Goal: Task Accomplishment & Management: Manage account settings

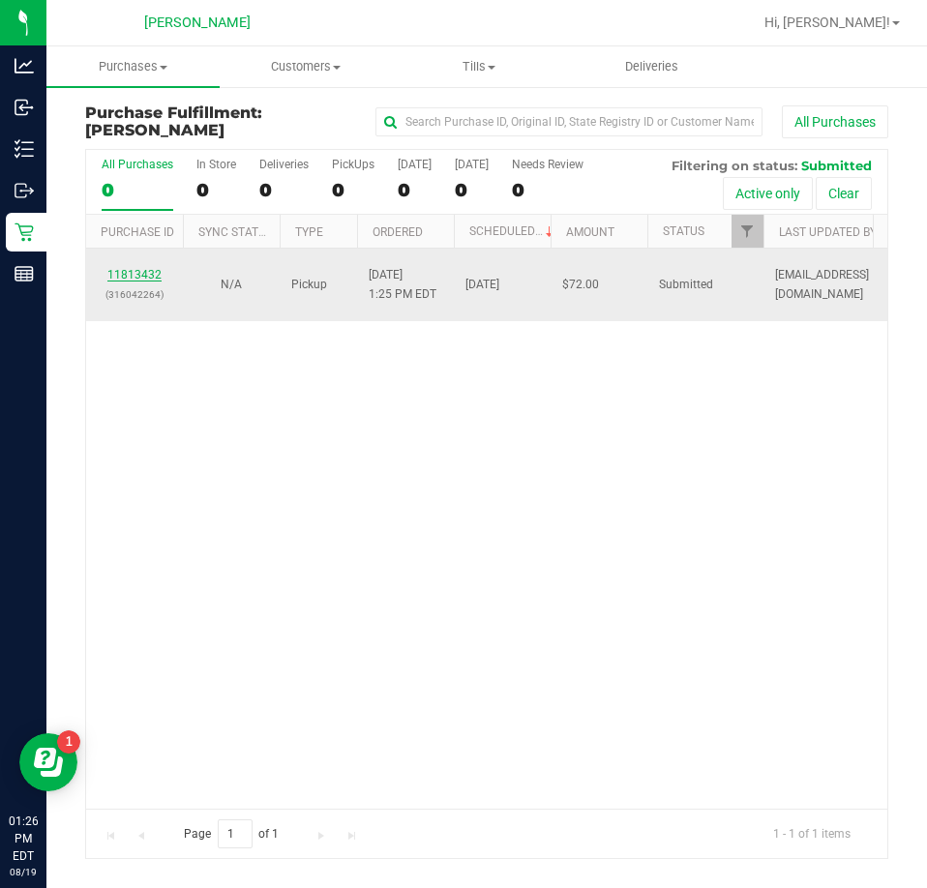
click at [134, 274] on link "11813432" at bounding box center [134, 275] width 54 height 14
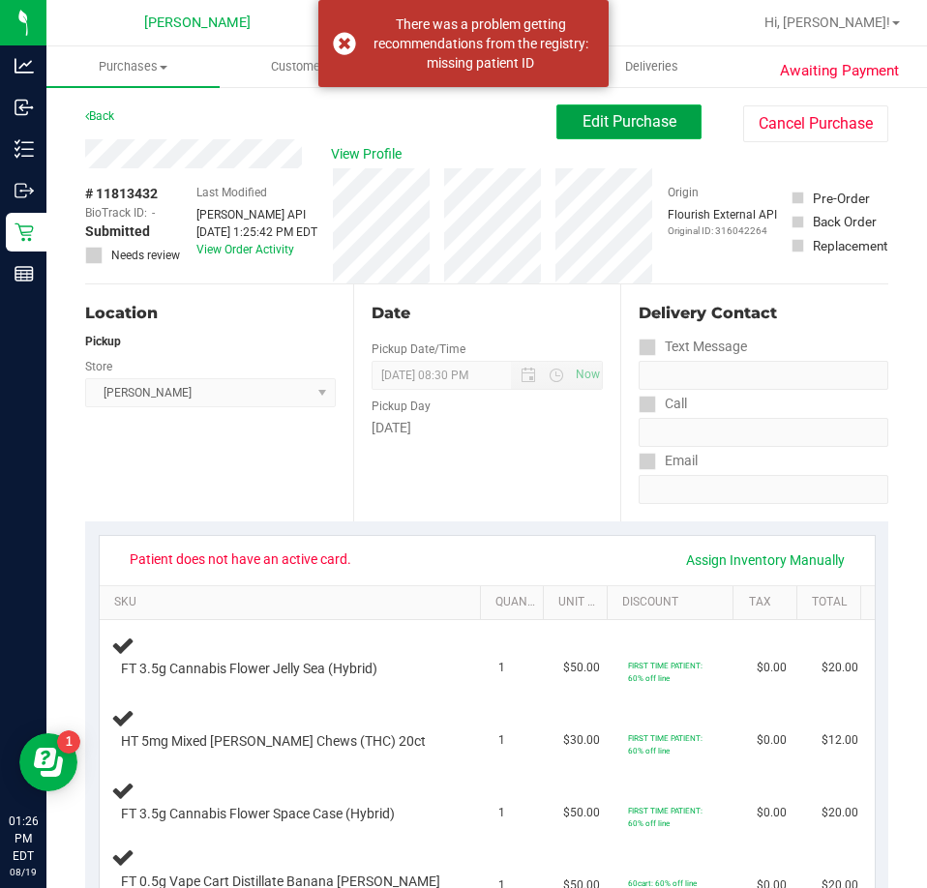
click at [664, 108] on button "Edit Purchase" at bounding box center [628, 121] width 145 height 35
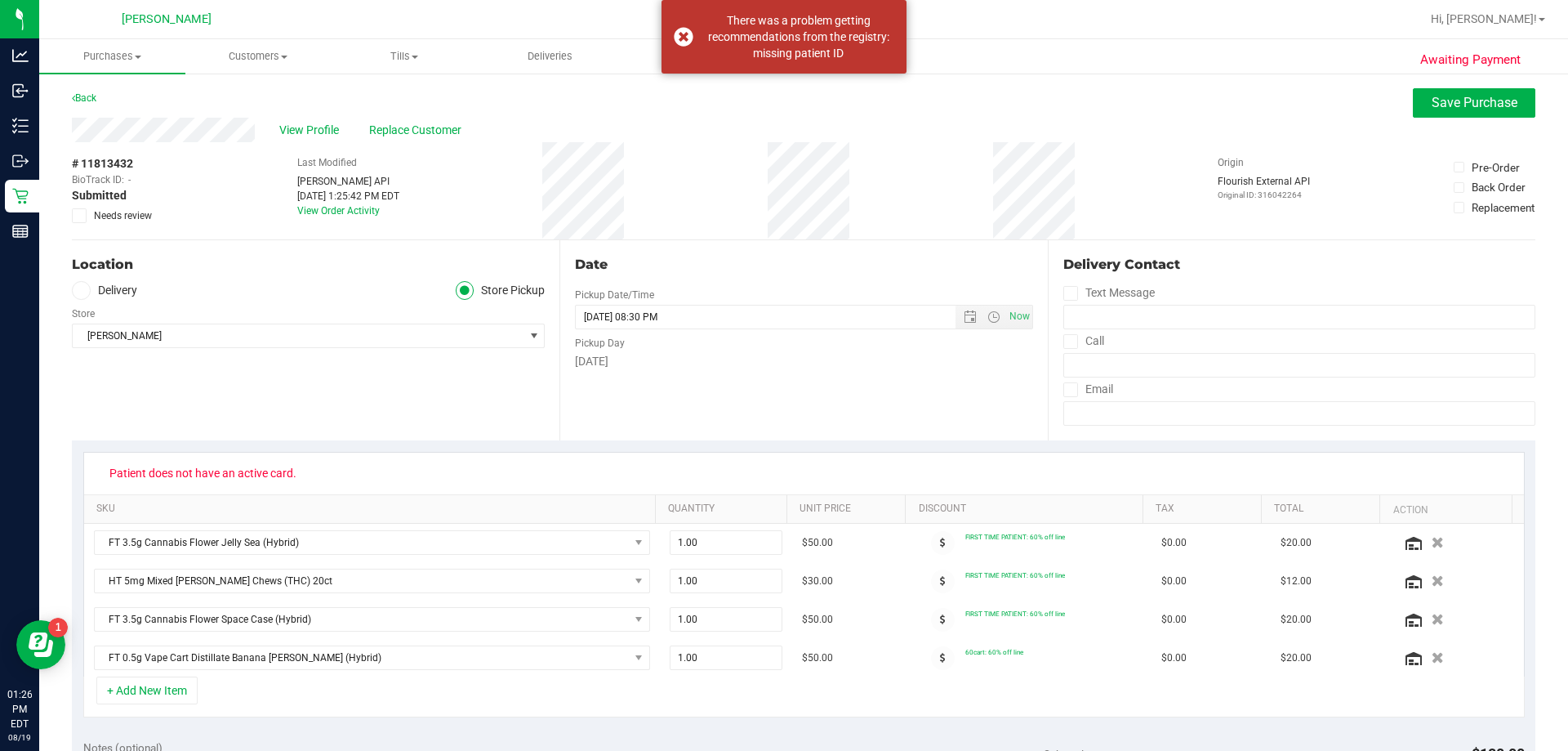
click at [399, 127] on span "Replace Customer" at bounding box center [418, 130] width 98 height 17
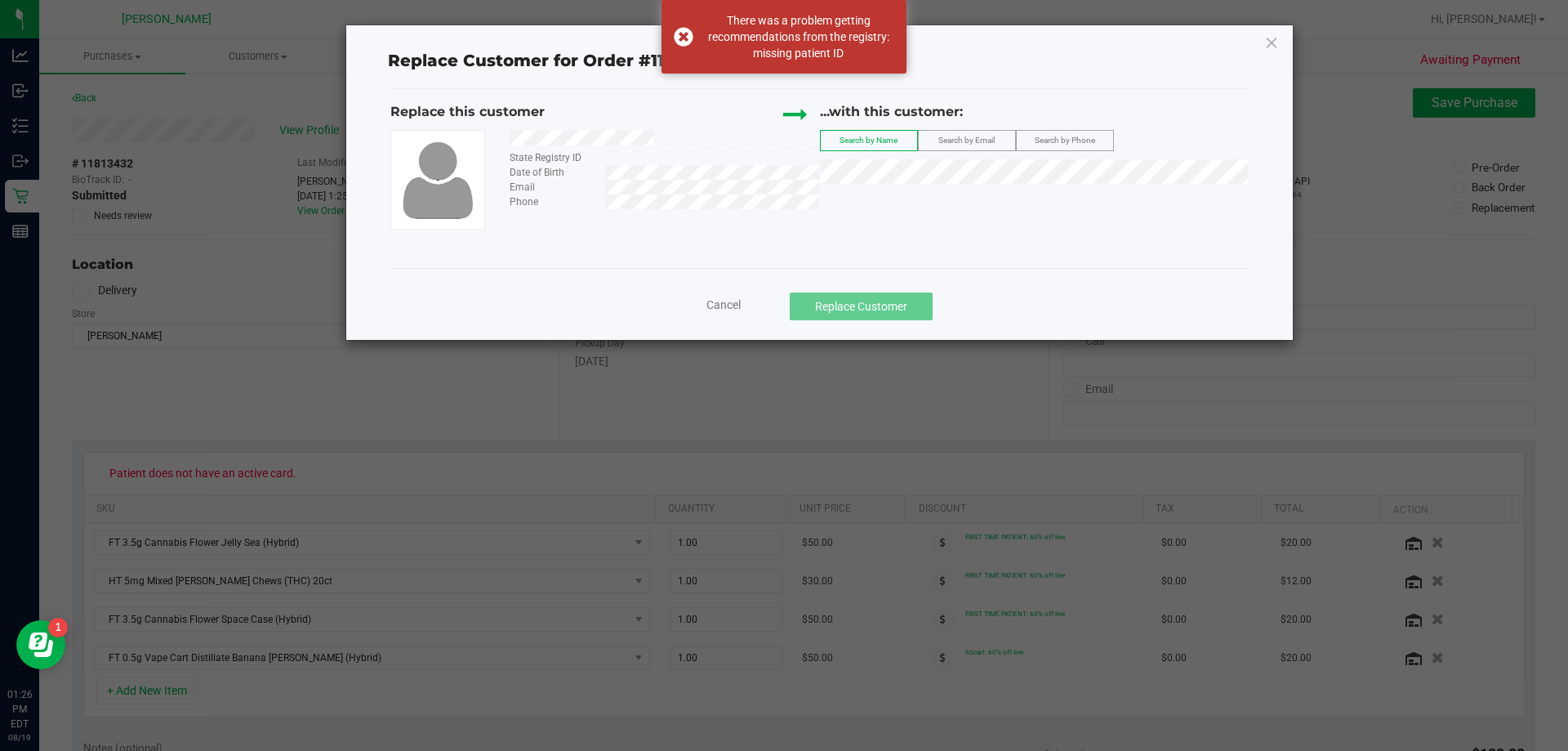
click at [782, 136] on span "Search by Phone" at bounding box center [1066, 140] width 61 height 9
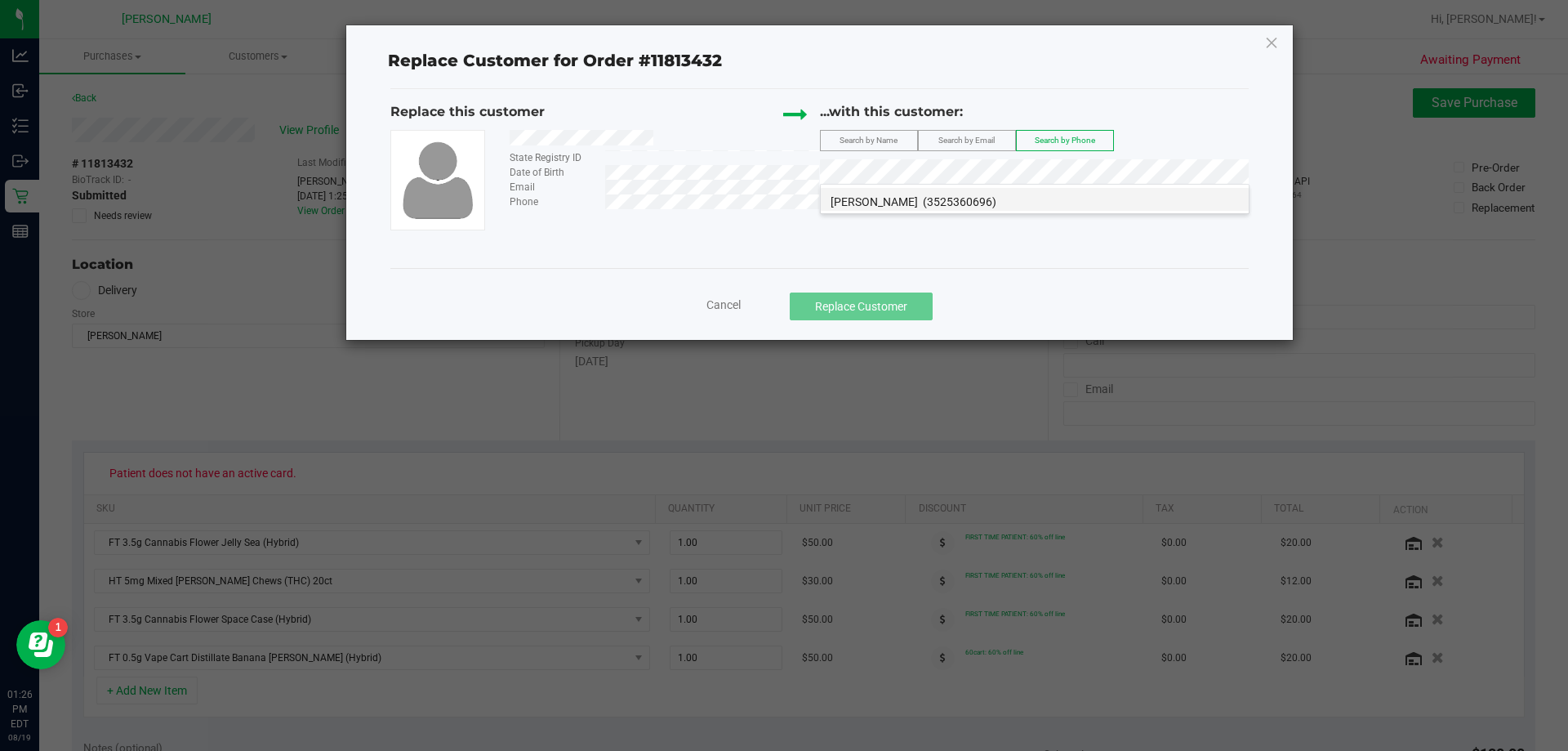
click at [782, 197] on span "(3525360696)" at bounding box center [959, 201] width 73 height 13
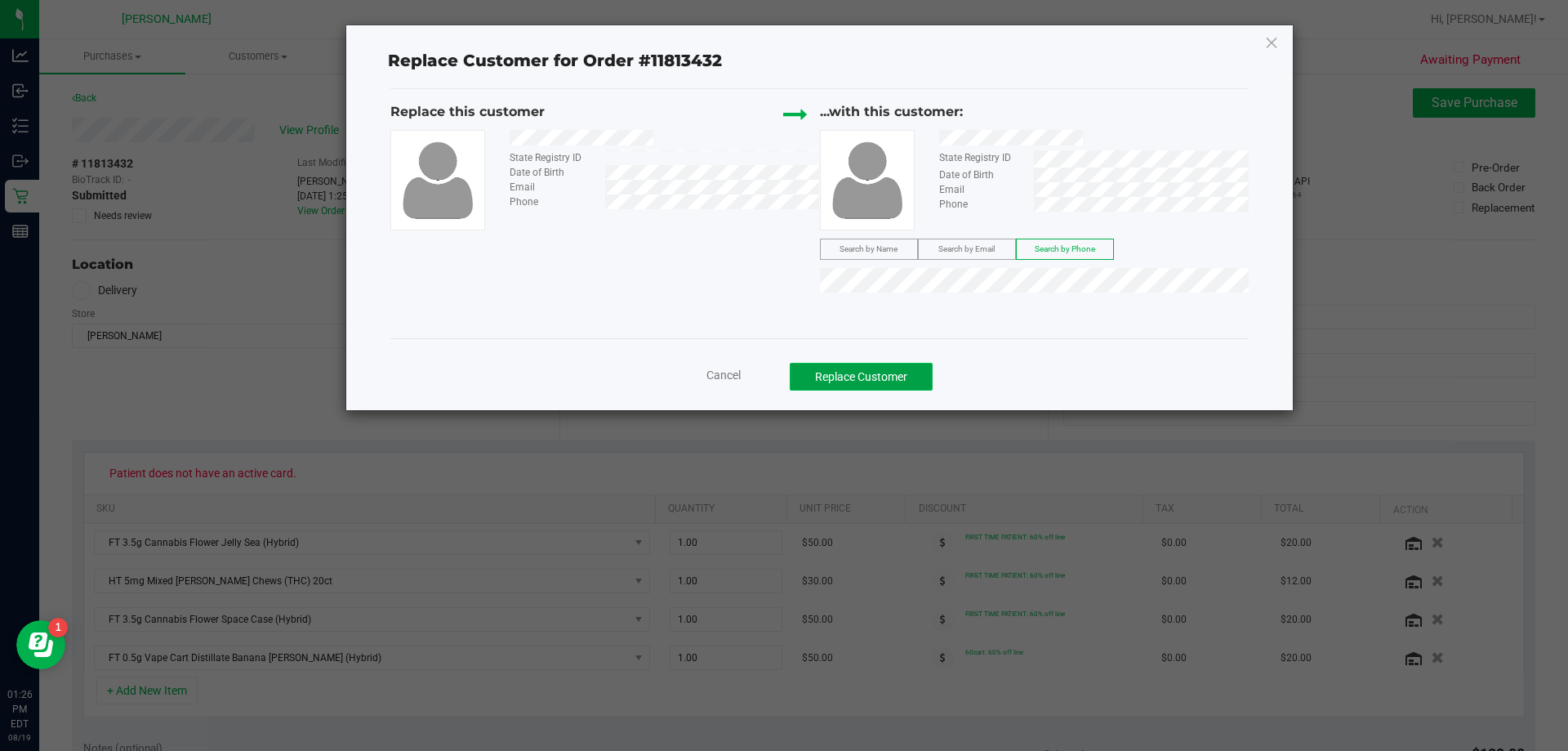
click at [782, 375] on button "Replace Customer" at bounding box center [860, 377] width 143 height 28
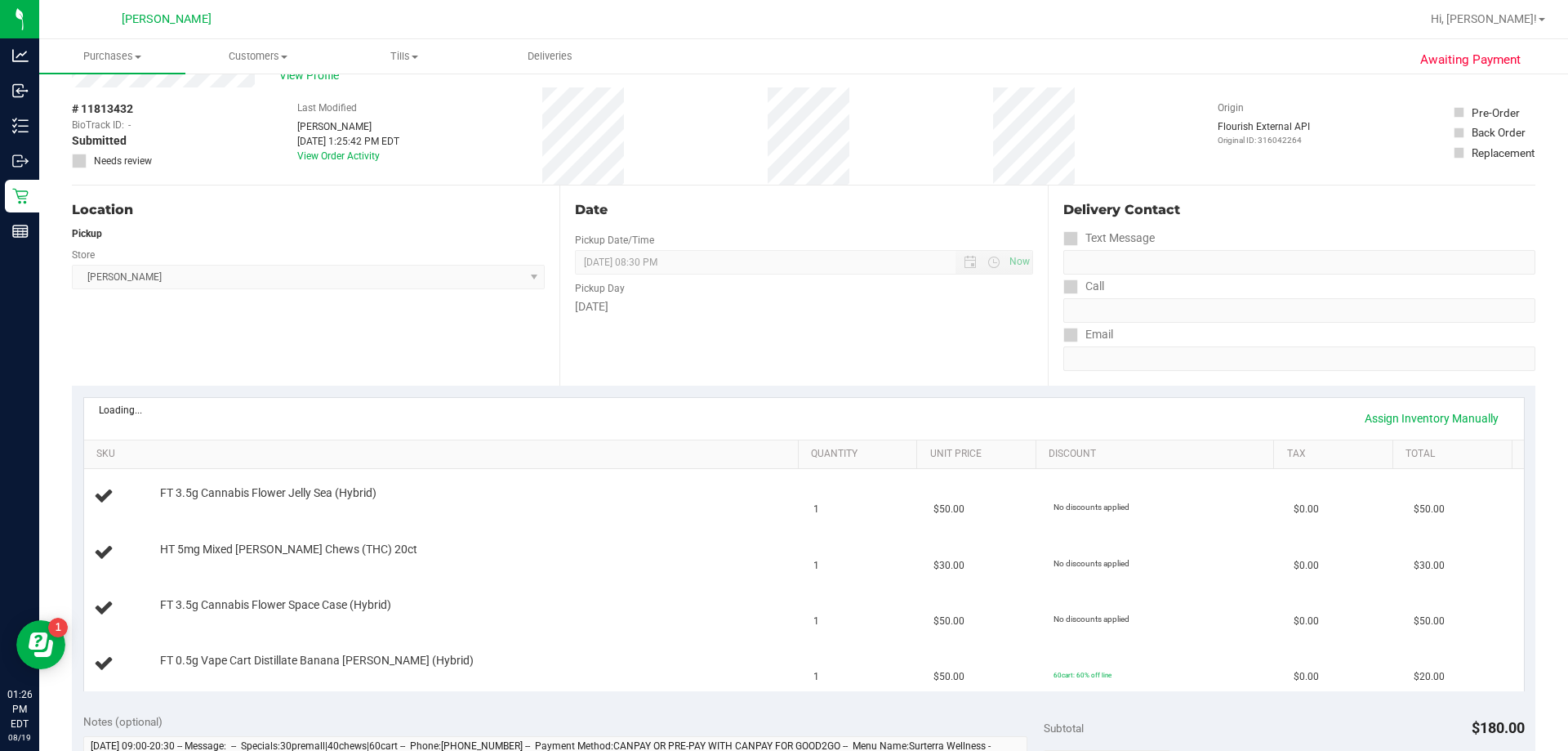
scroll to position [82, 0]
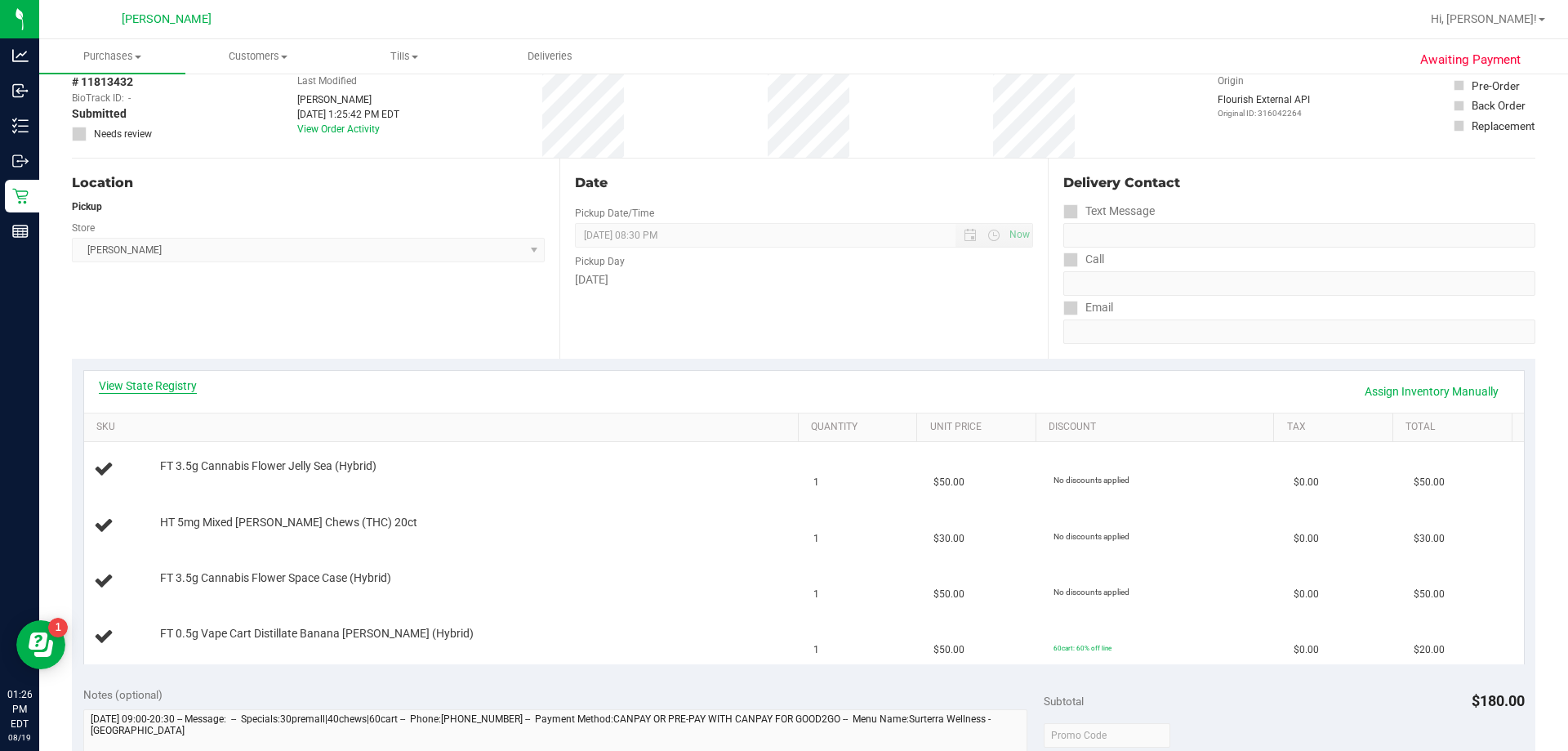
click at [192, 386] on link "View State Registry" at bounding box center [148, 385] width 98 height 16
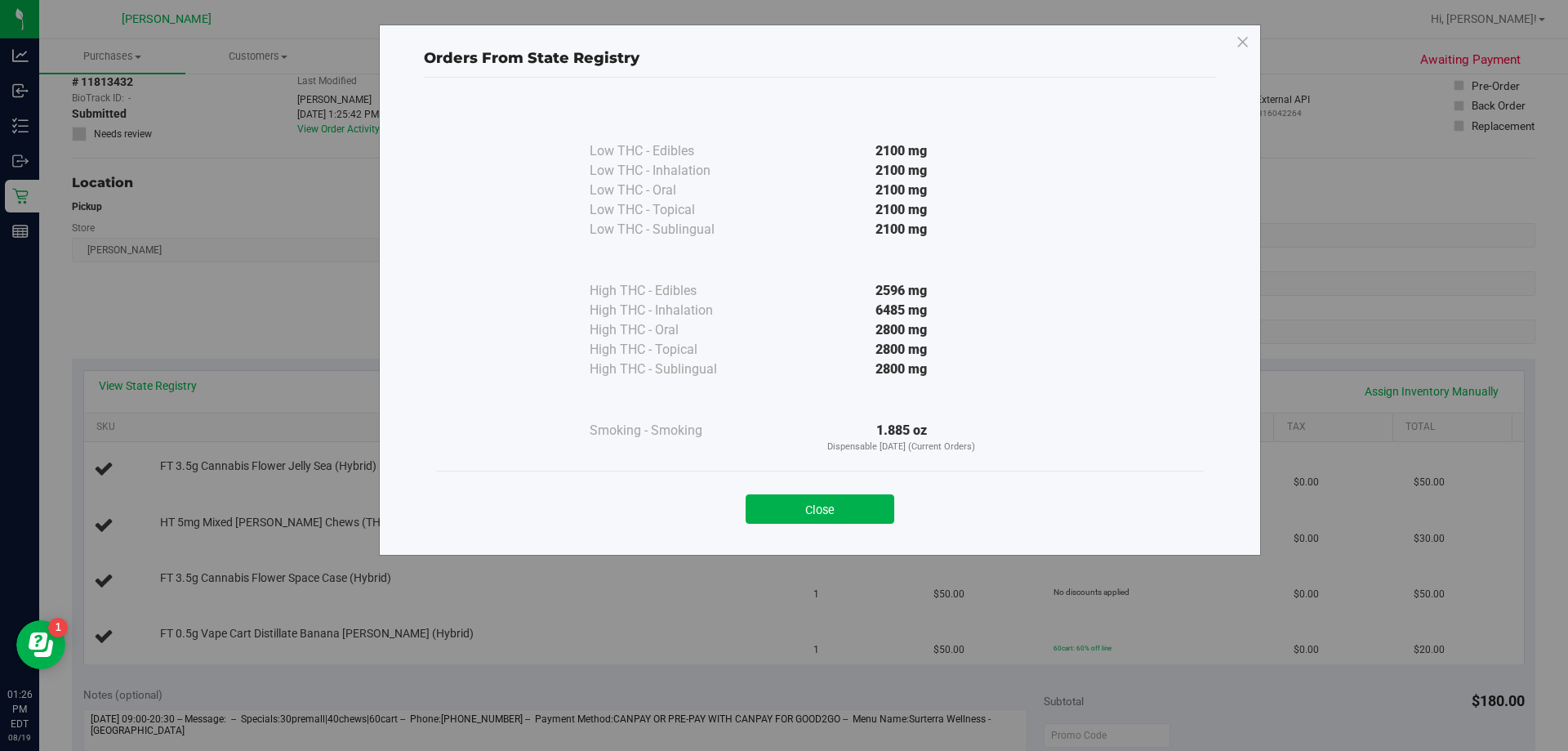
click at [782, 525] on div "Close" at bounding box center [820, 503] width 768 height 66
click at [782, 512] on button "Close" at bounding box center [820, 509] width 149 height 30
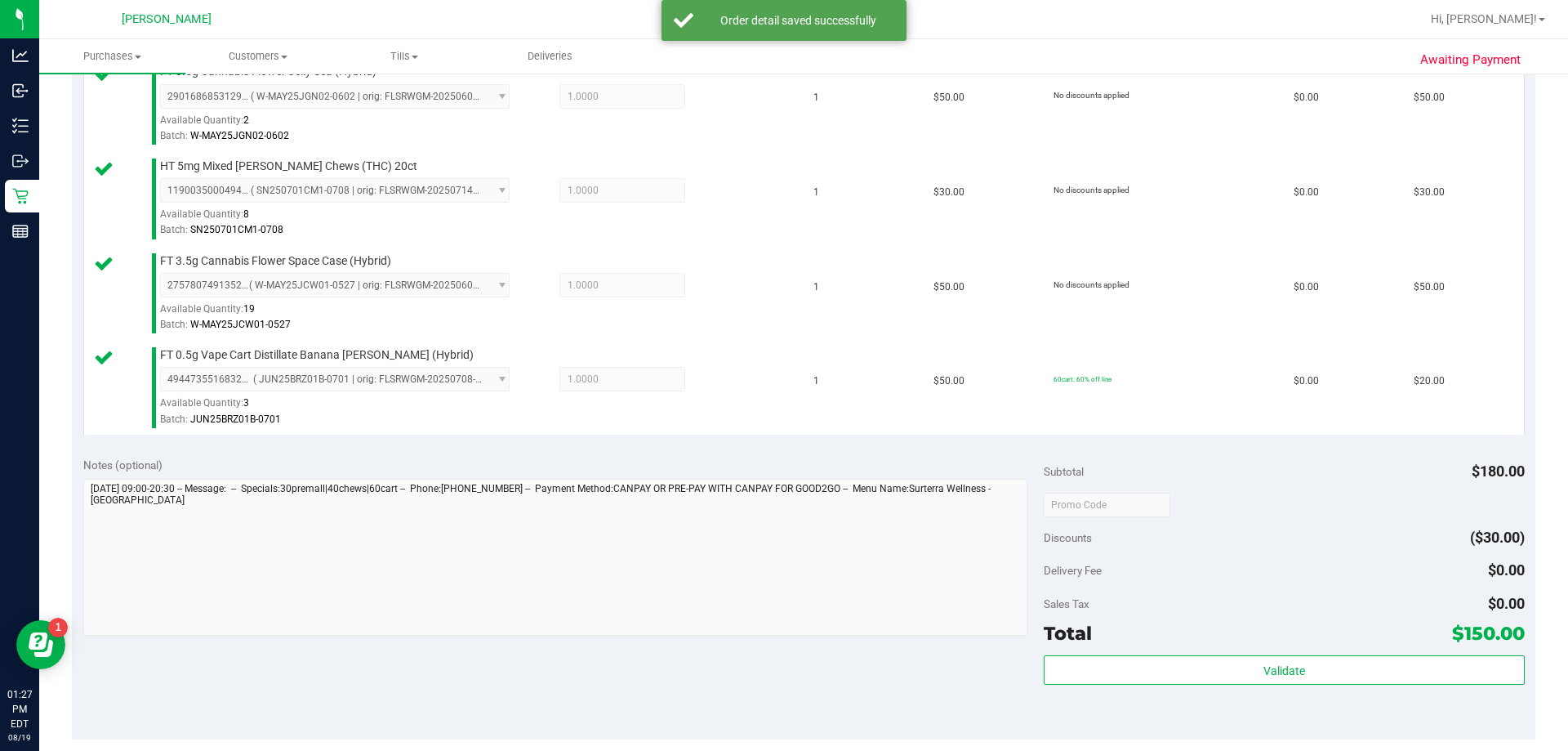
scroll to position [546, 0]
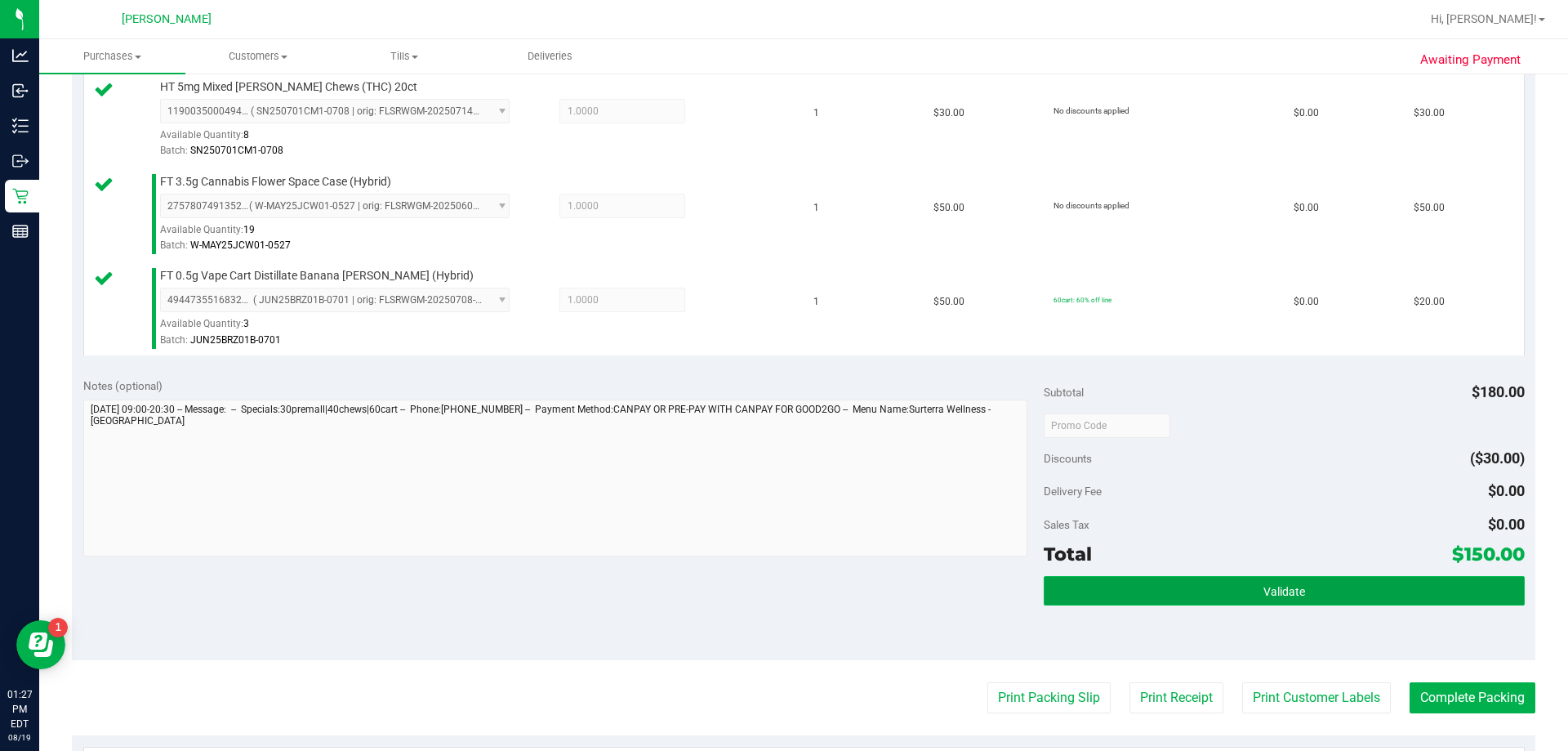
click at [782, 594] on button "Validate" at bounding box center [1283, 590] width 480 height 30
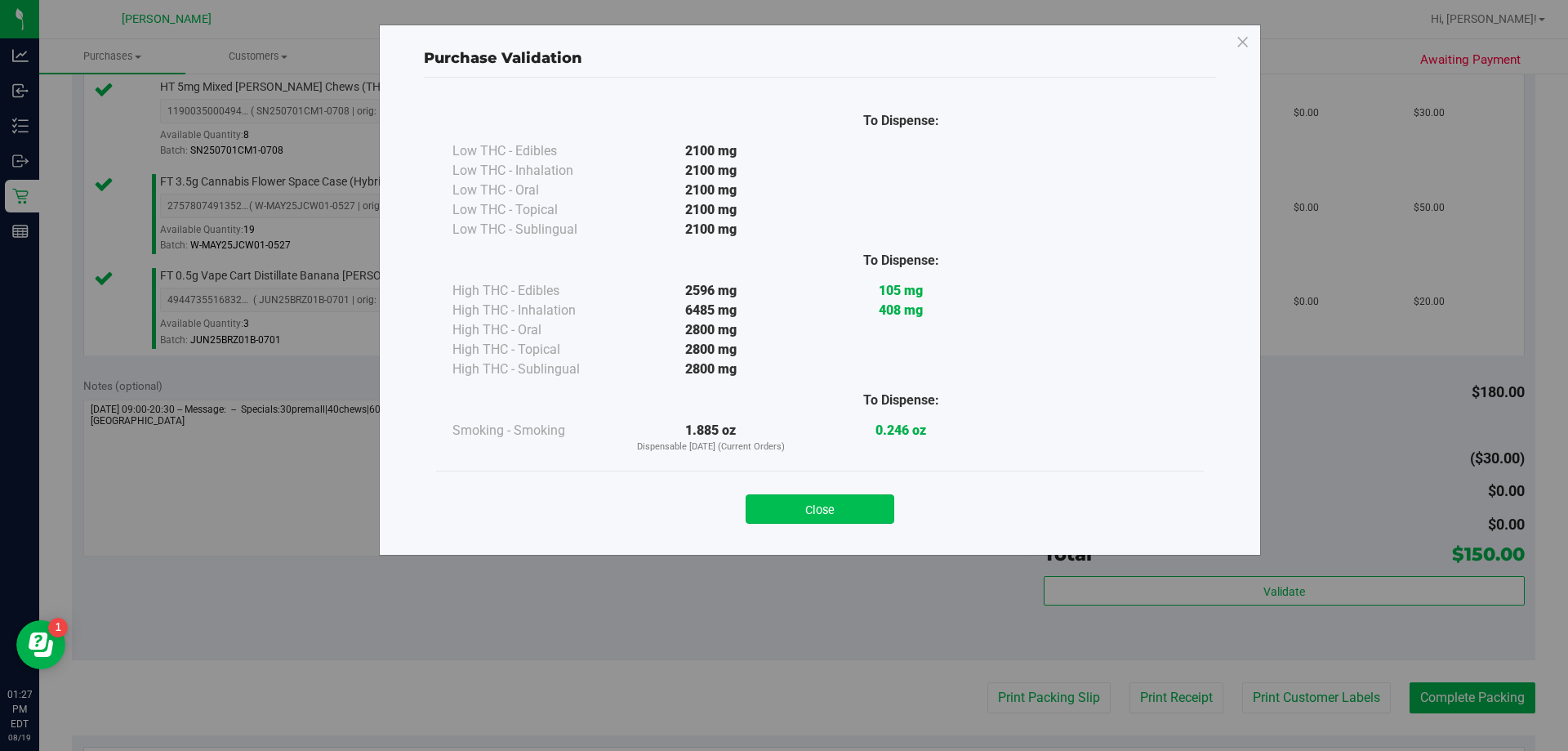
click at [782, 506] on button "Close" at bounding box center [820, 509] width 149 height 30
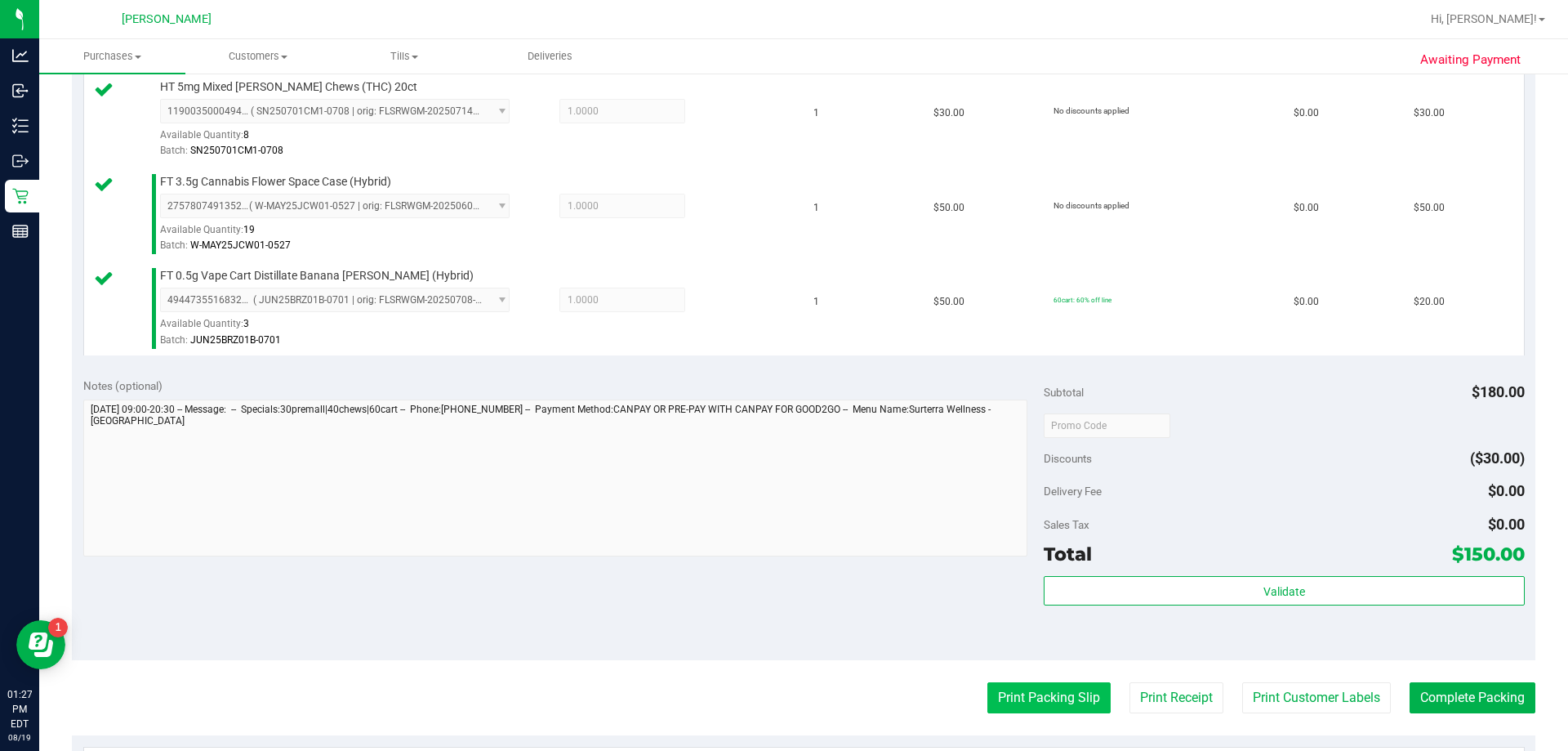
click at [782, 707] on button "Print Packing Slip" at bounding box center [1050, 698] width 123 height 31
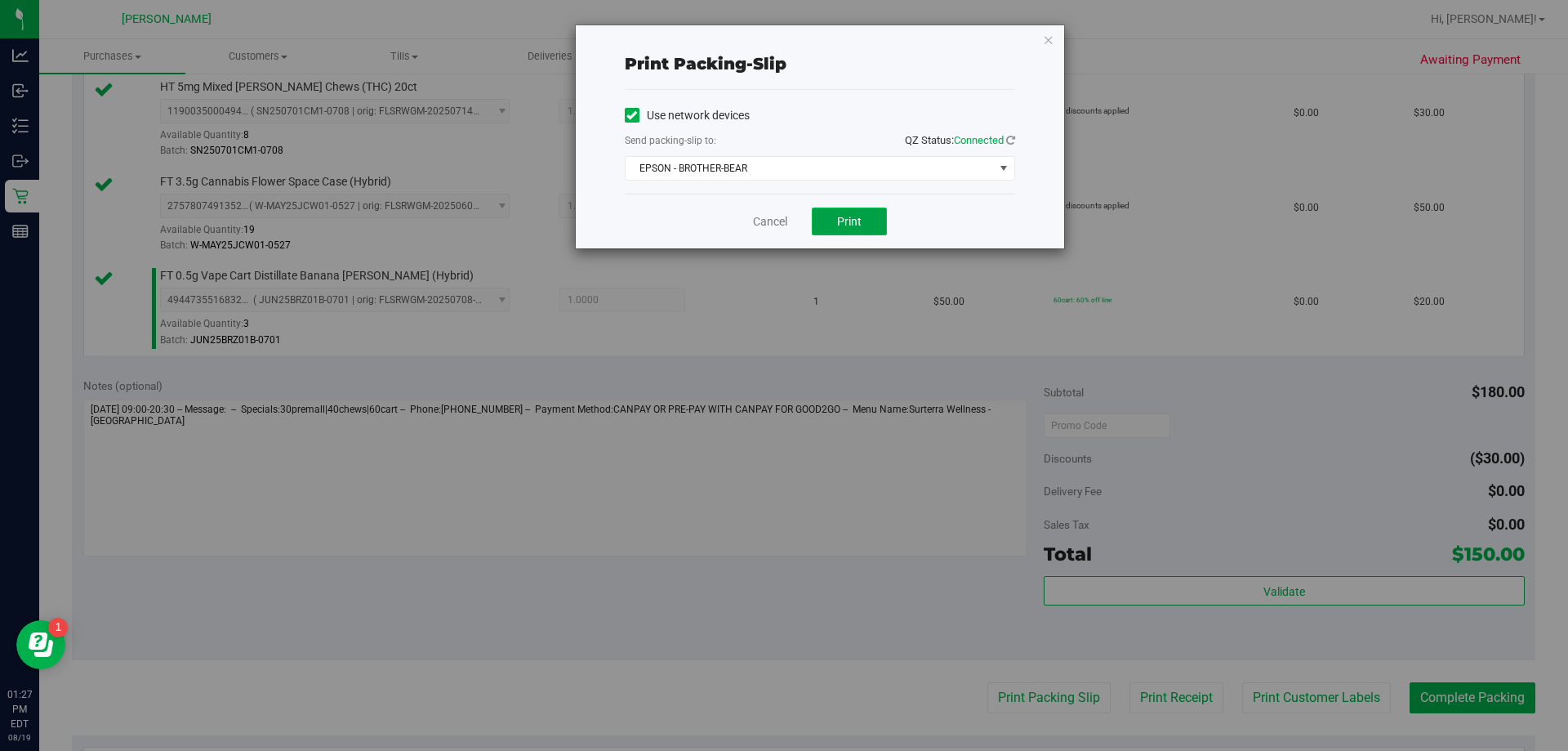
click at [782, 231] on button "Print" at bounding box center [849, 221] width 75 height 28
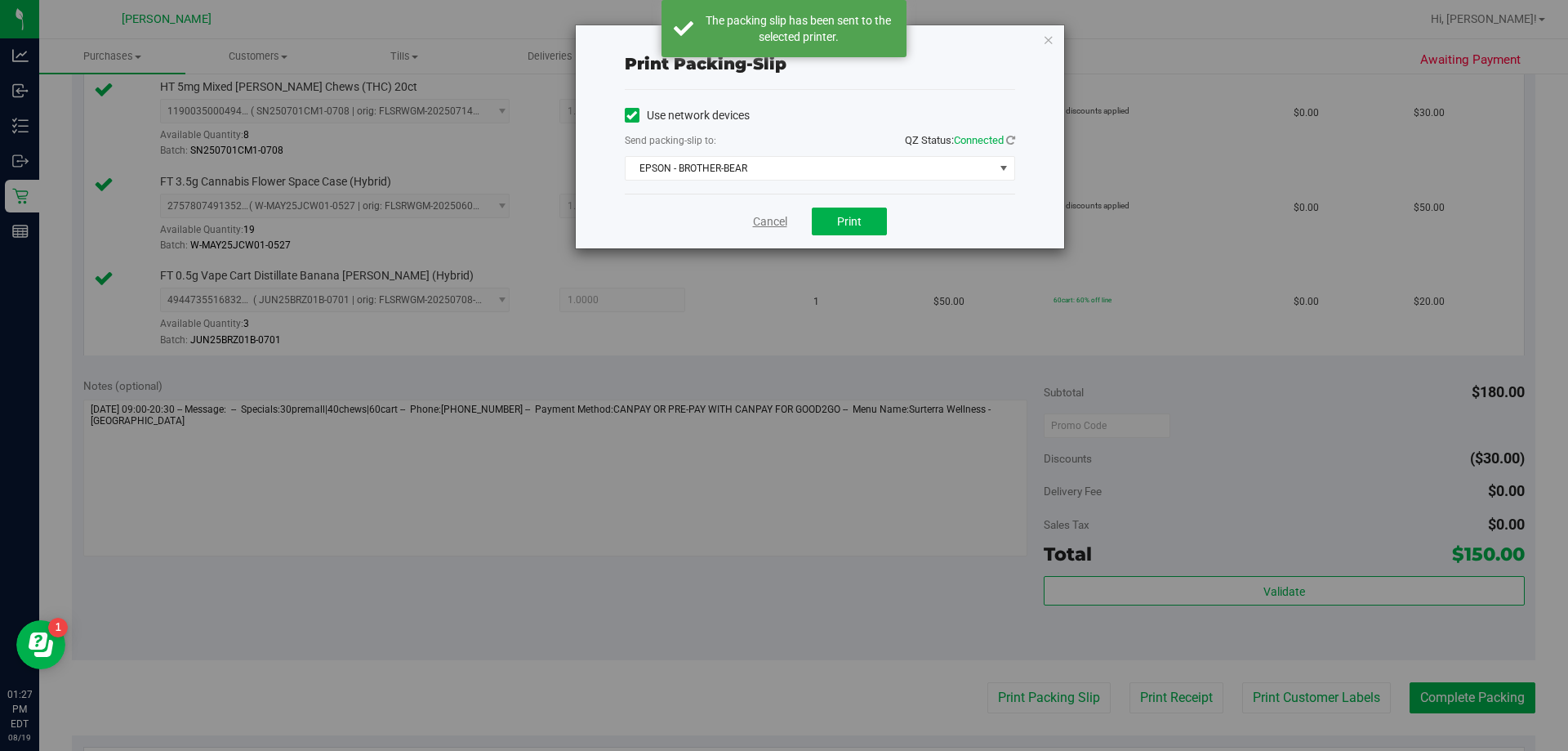
click at [758, 219] on link "Cancel" at bounding box center [770, 221] width 35 height 17
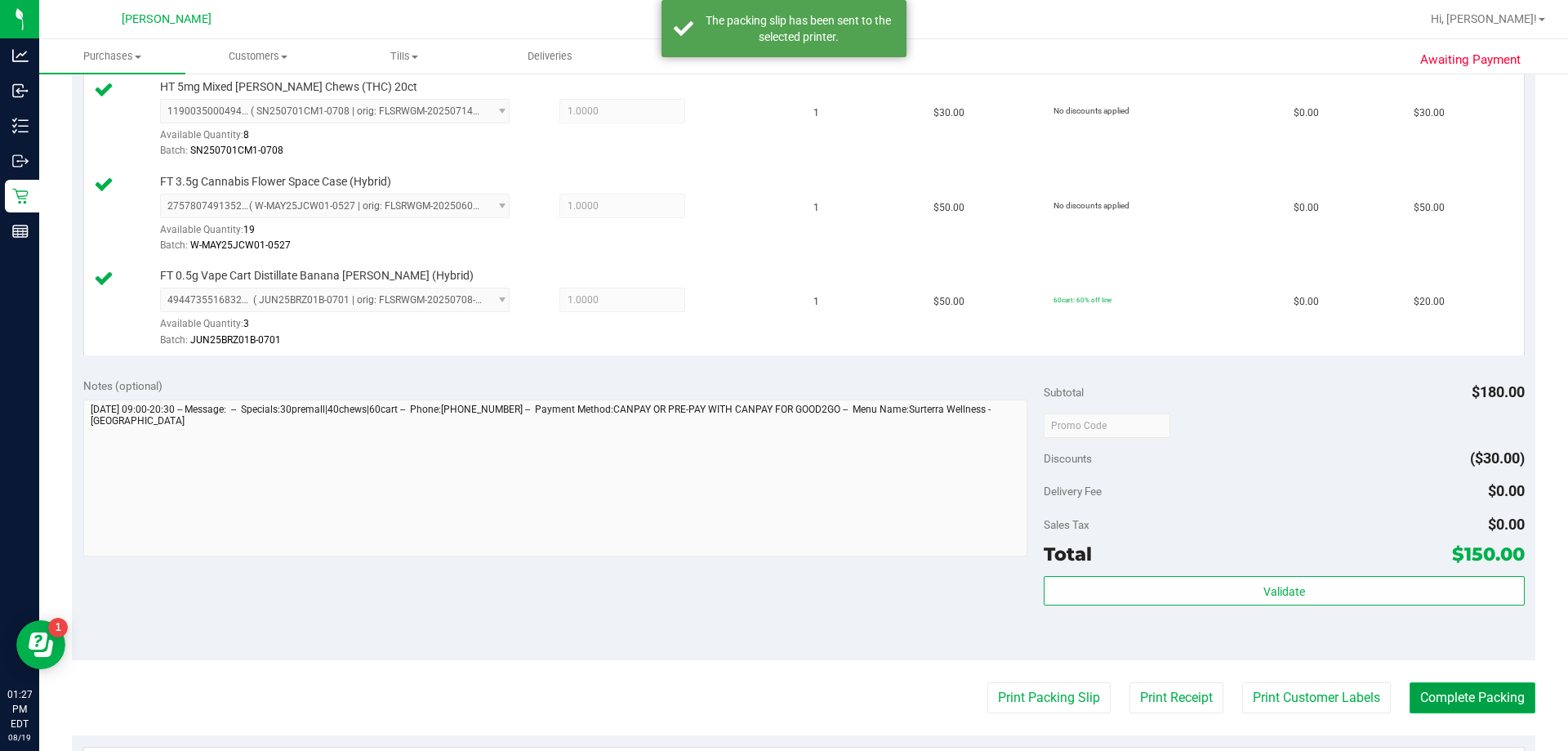
click at [782, 690] on button "Complete Packing" at bounding box center [1473, 698] width 126 height 31
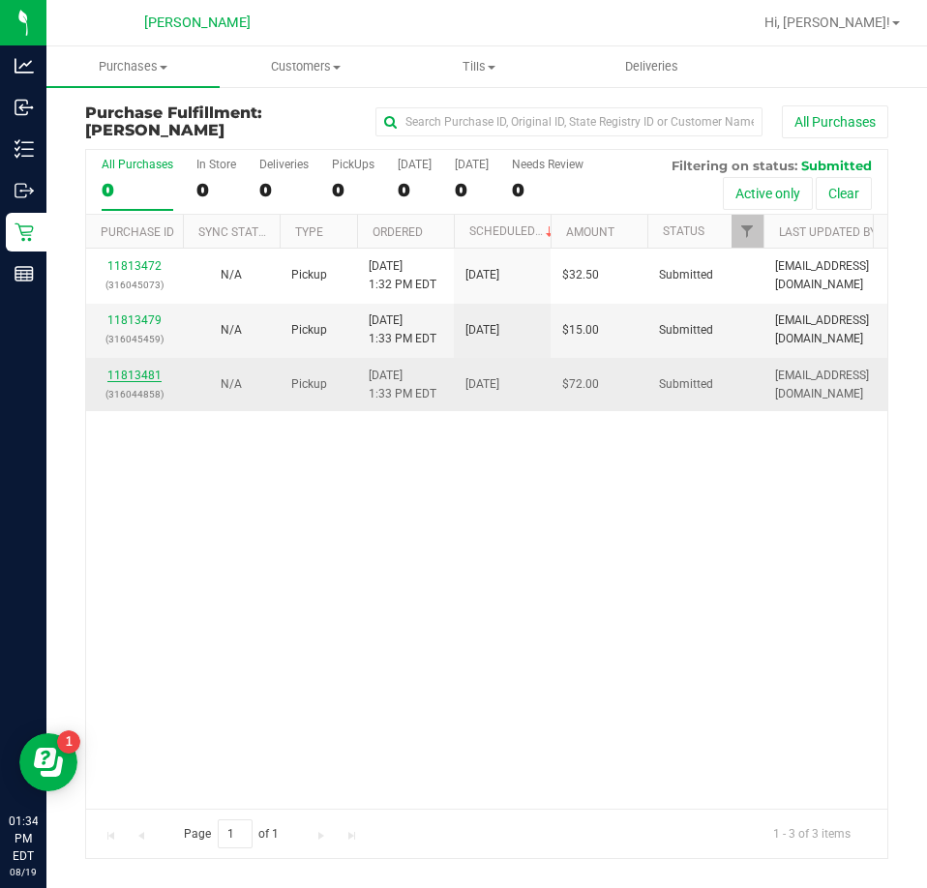
click at [149, 372] on link "11813481" at bounding box center [134, 376] width 54 height 14
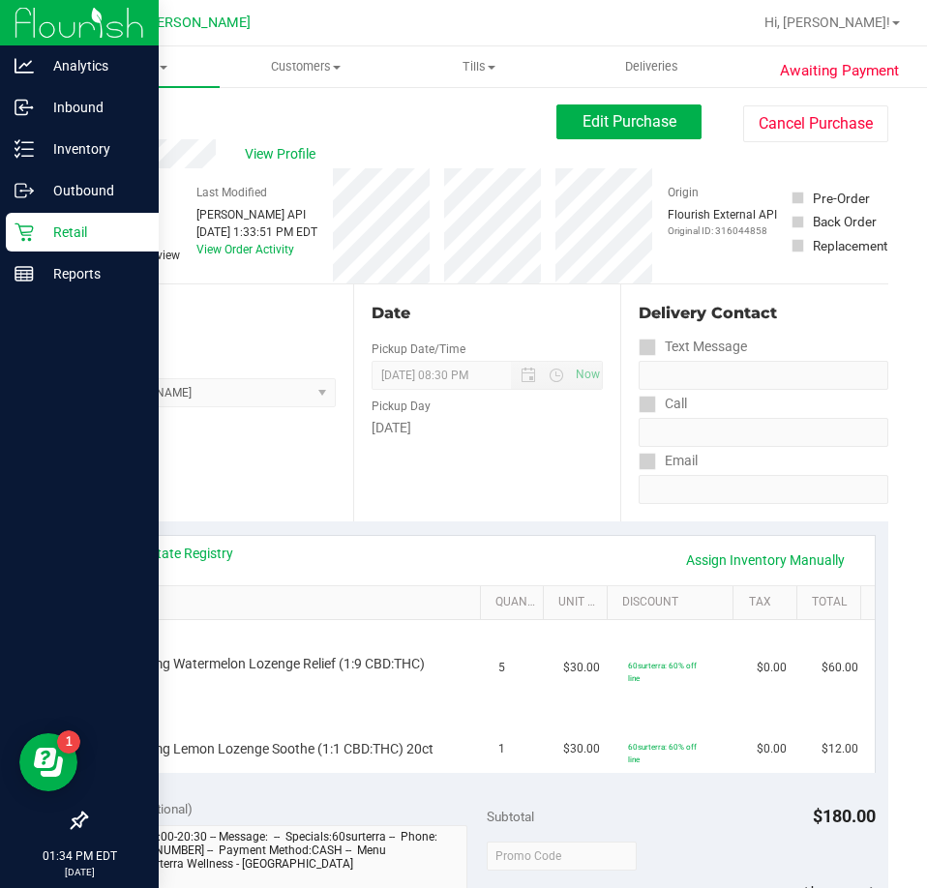
click at [16, 231] on icon at bounding box center [24, 232] width 19 height 19
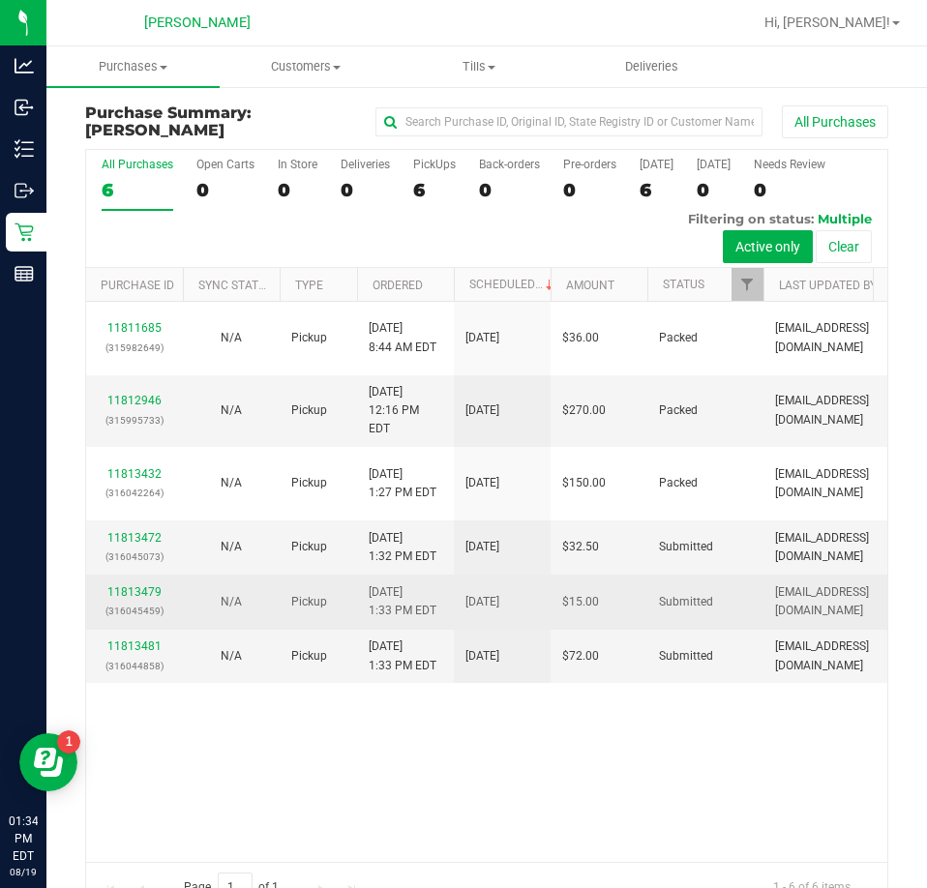
click at [271, 585] on td "N/A" at bounding box center [231, 602] width 97 height 54
click at [144, 585] on link "11813479" at bounding box center [134, 592] width 54 height 14
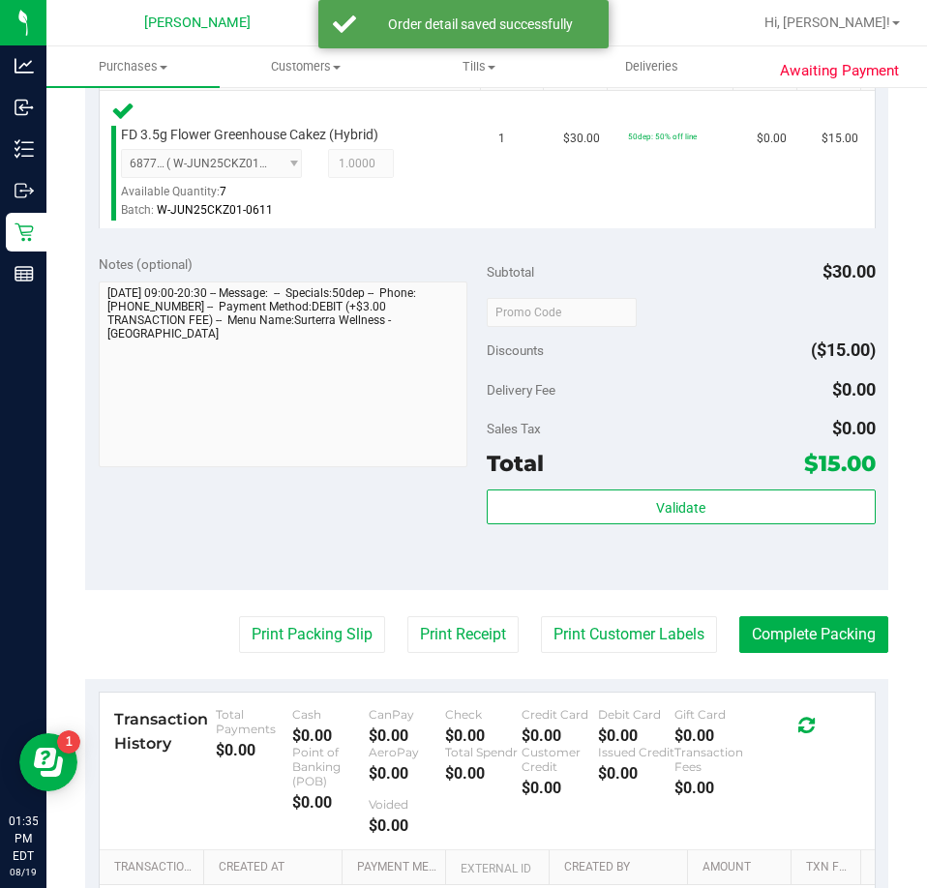
scroll to position [551, 0]
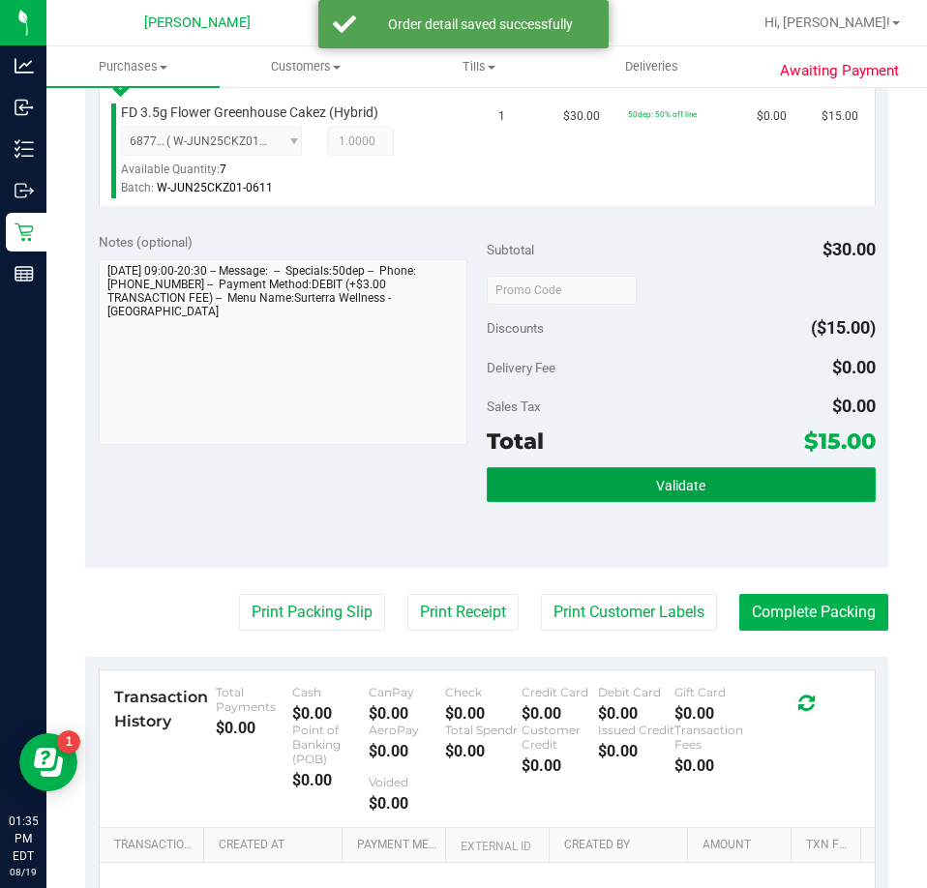
click at [744, 477] on button "Validate" at bounding box center [681, 484] width 389 height 35
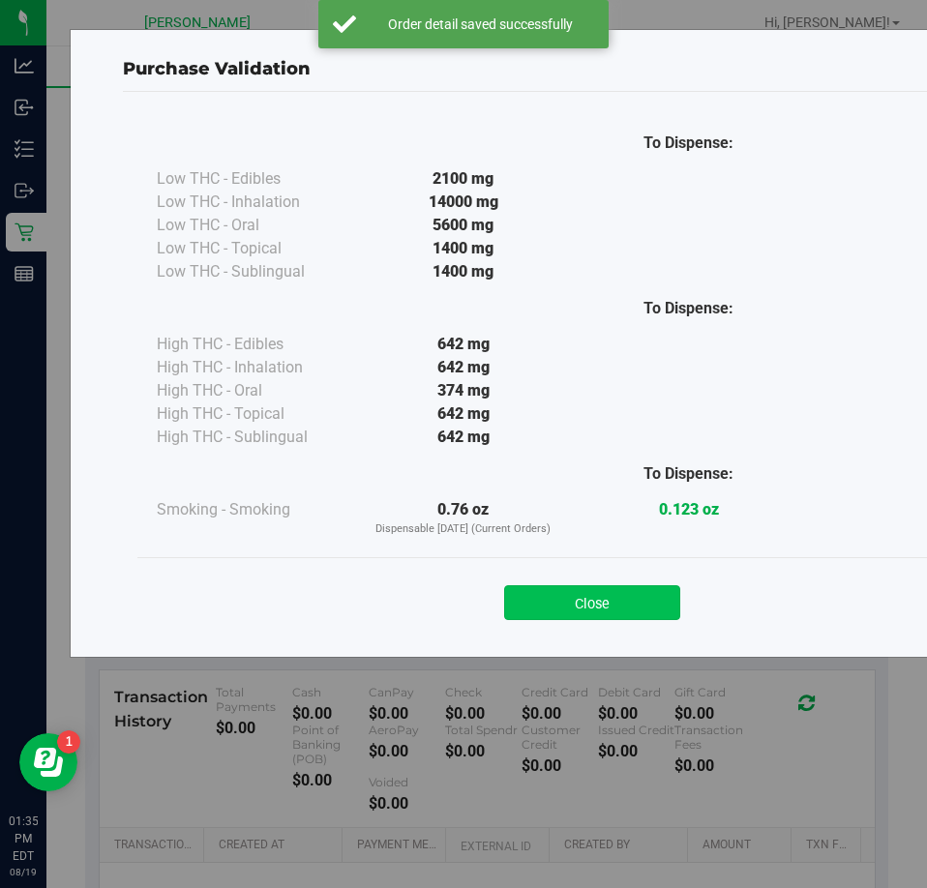
click at [625, 614] on button "Close" at bounding box center [592, 602] width 176 height 35
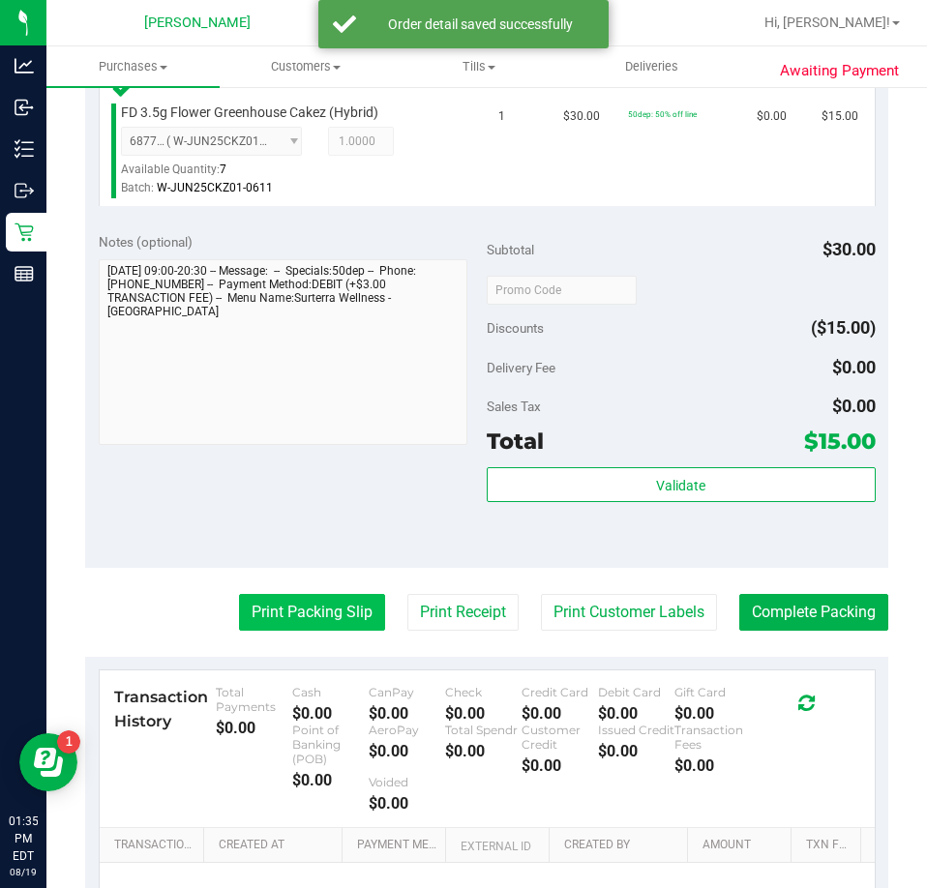
click at [328, 614] on button "Print Packing Slip" at bounding box center [312, 612] width 146 height 37
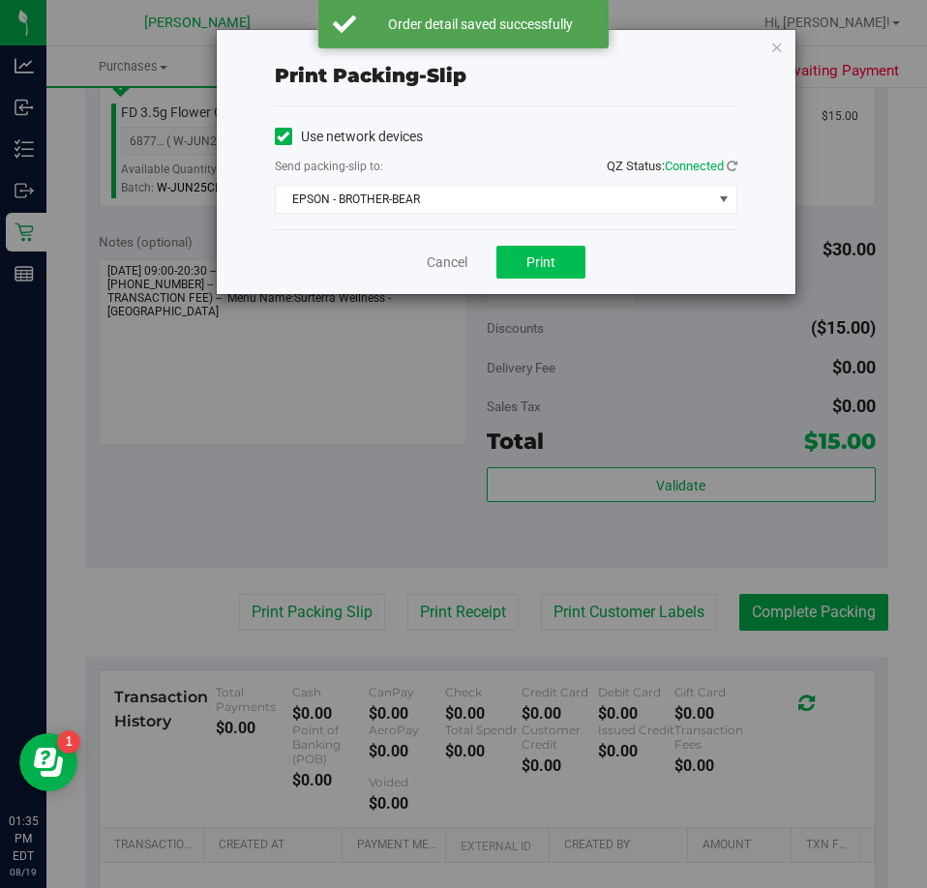
click at [568, 254] on button "Print" at bounding box center [540, 262] width 89 height 33
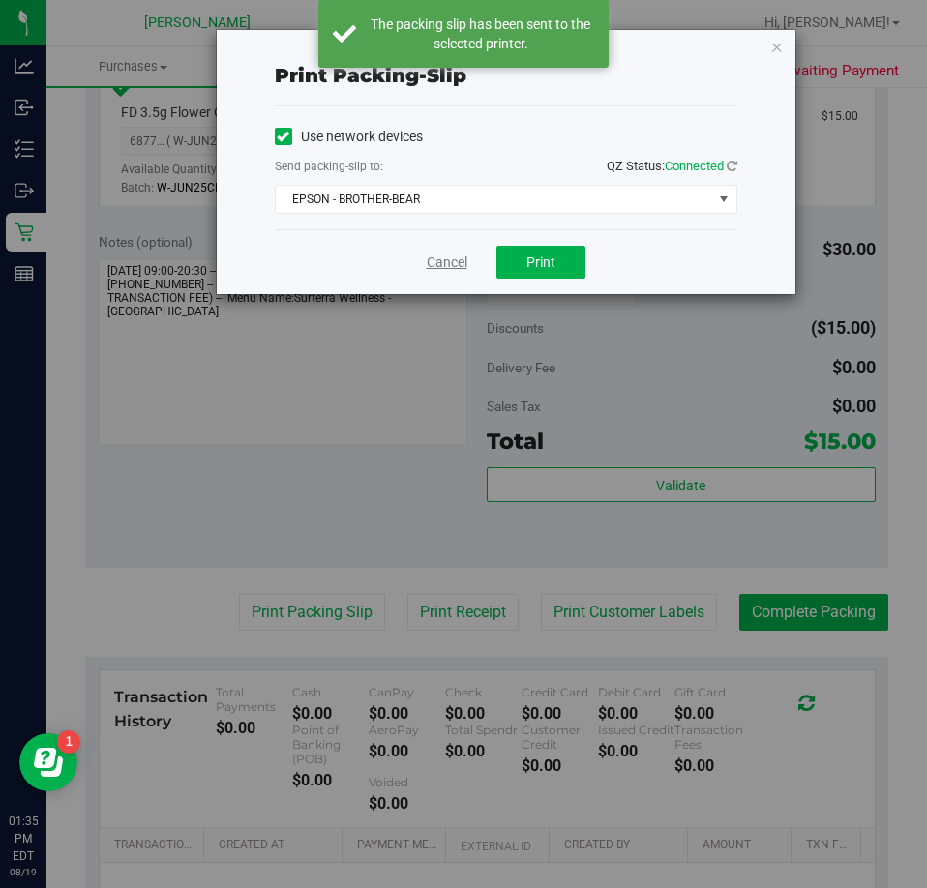
click at [429, 269] on link "Cancel" at bounding box center [447, 262] width 41 height 20
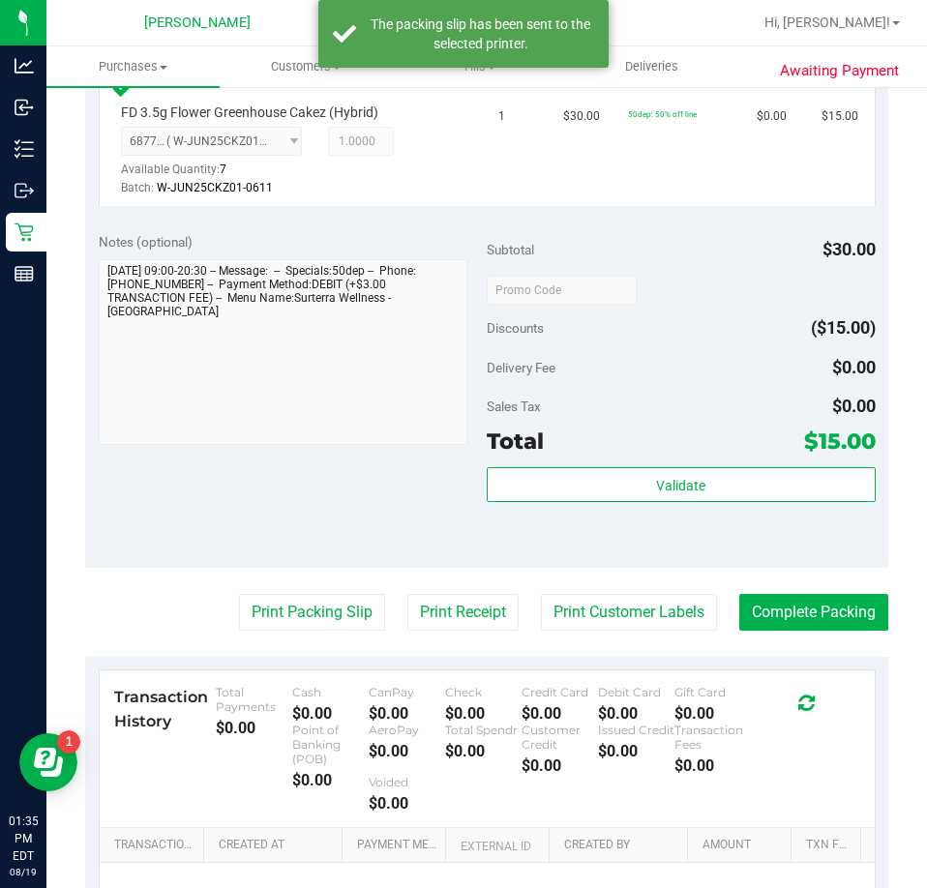
click at [830, 672] on div "Transaction History Total Payments $0.00 Cash $0.00 CanPay $0.00 Check $0.00 Cr…" at bounding box center [487, 749] width 775 height 158
click at [771, 625] on button "Complete Packing" at bounding box center [813, 612] width 149 height 37
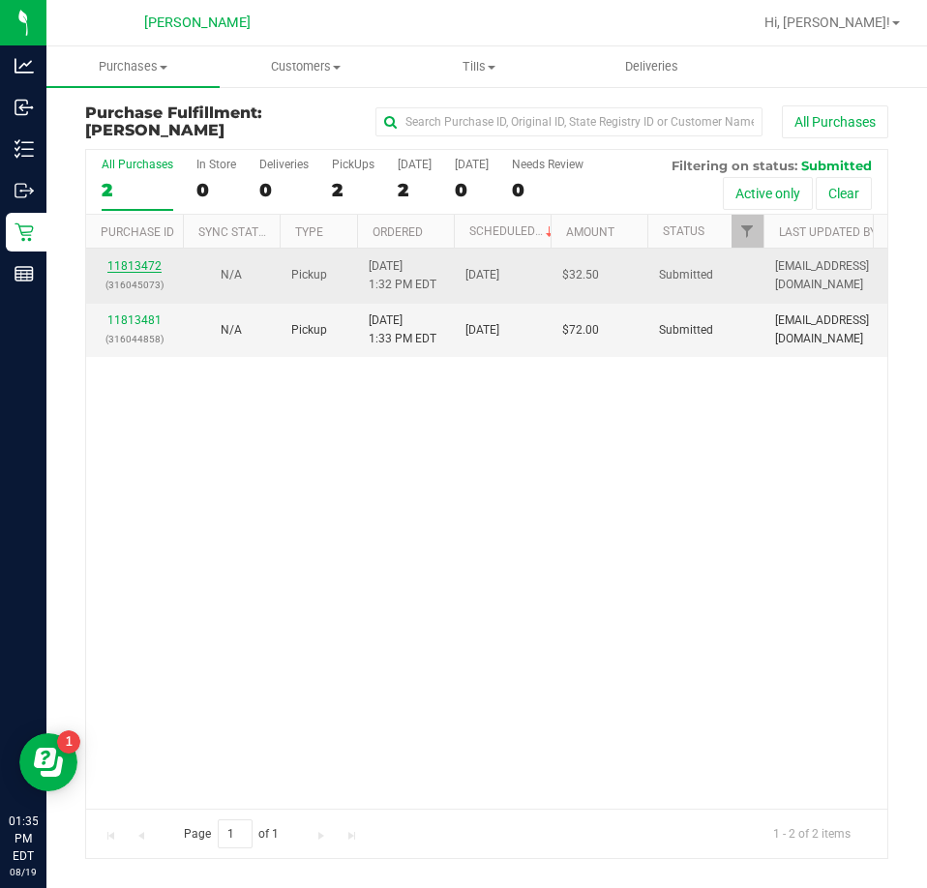
click at [117, 270] on link "11813472" at bounding box center [134, 266] width 54 height 14
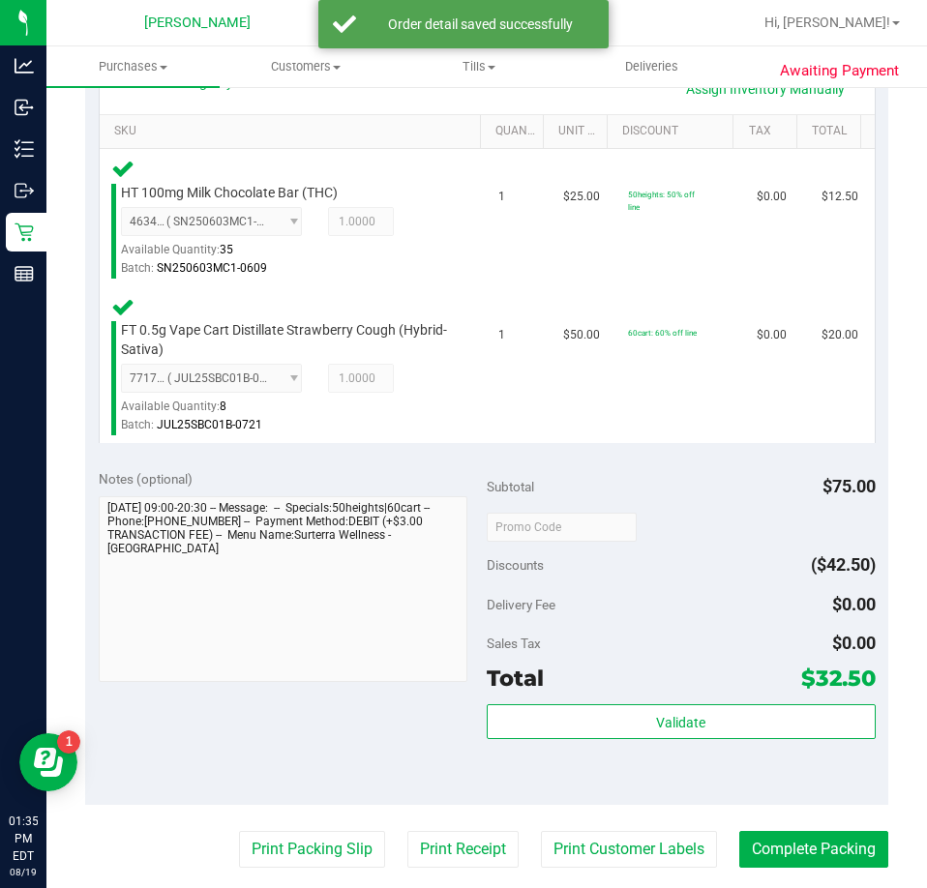
scroll to position [479, 0]
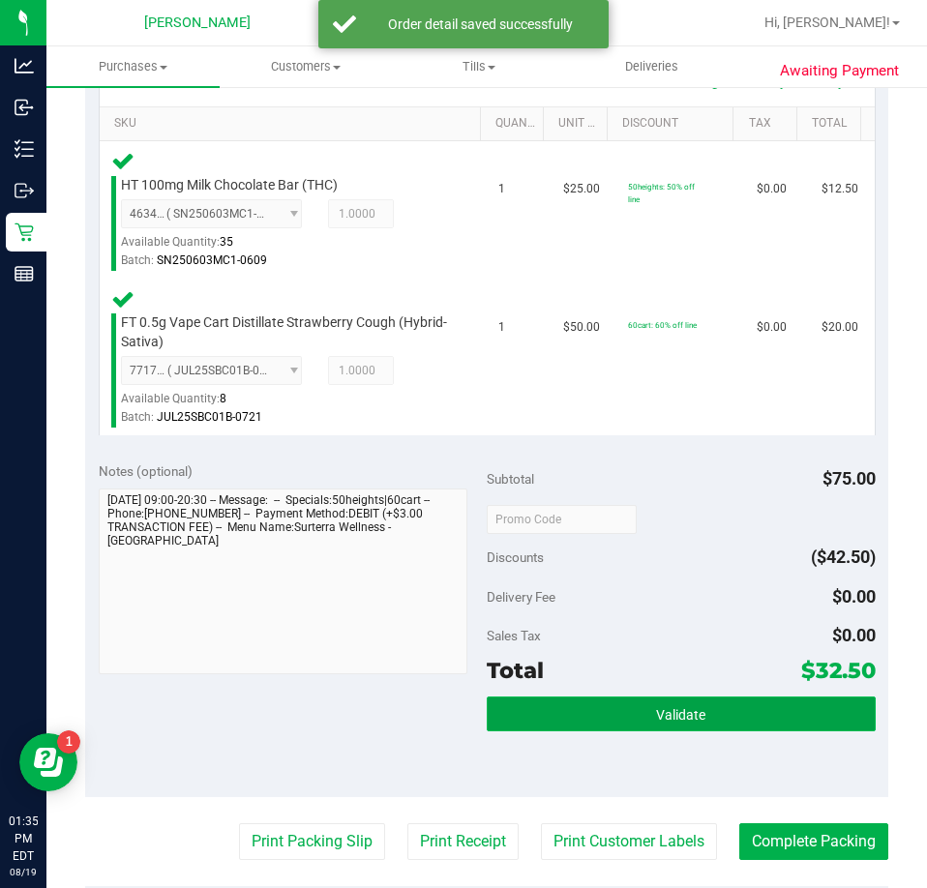
click at [704, 711] on button "Validate" at bounding box center [681, 714] width 389 height 35
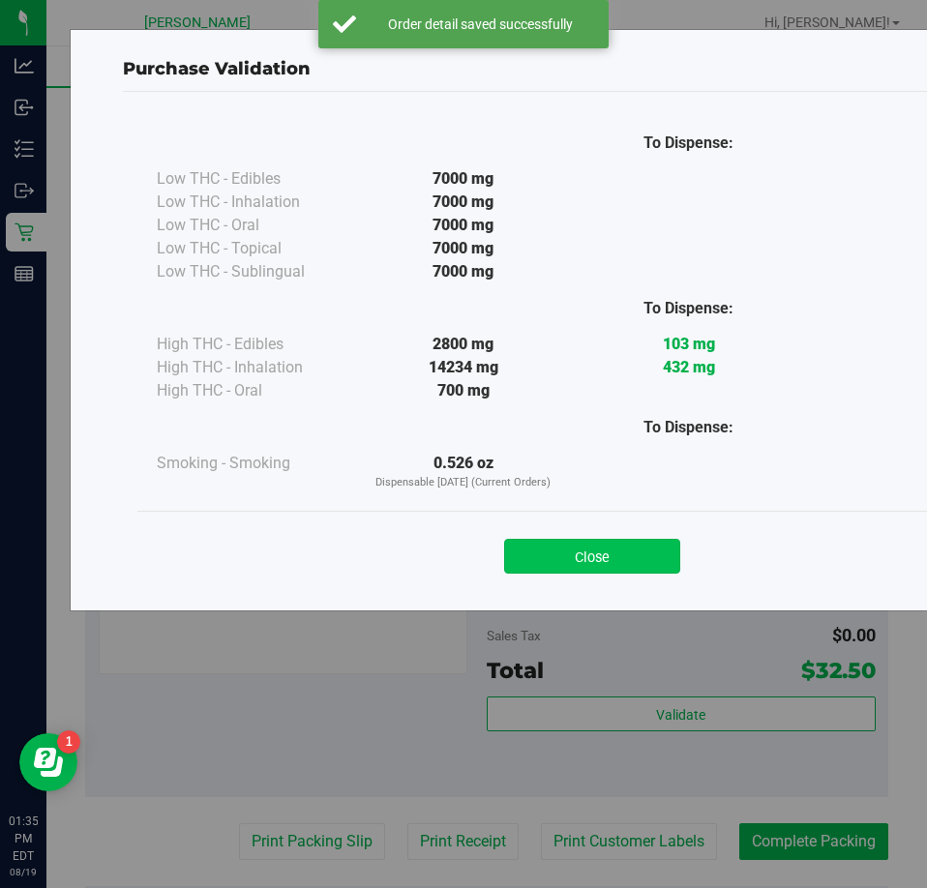
click at [587, 549] on button "Close" at bounding box center [592, 556] width 176 height 35
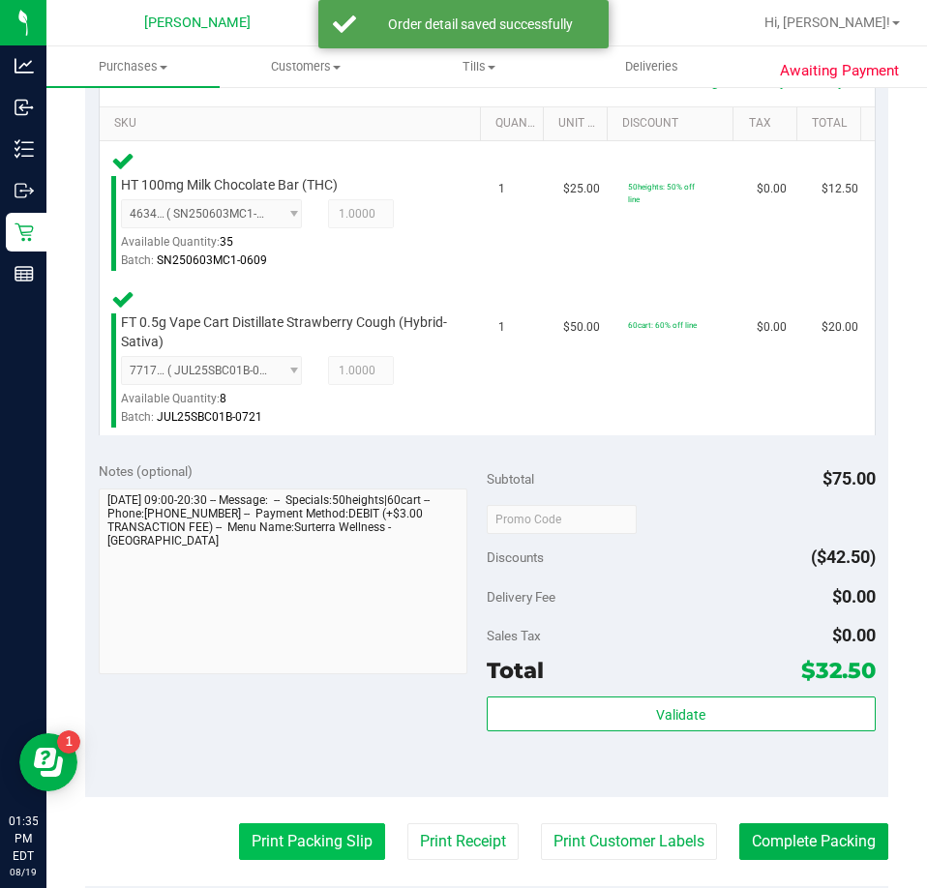
click at [309, 839] on button "Print Packing Slip" at bounding box center [312, 841] width 146 height 37
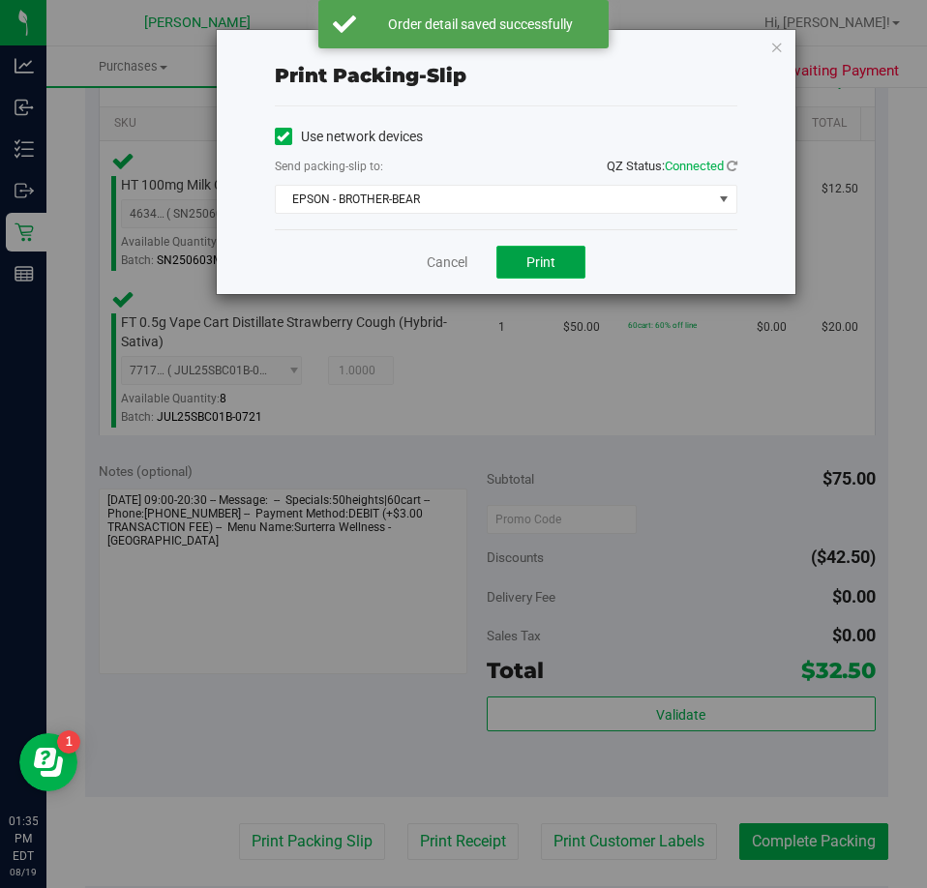
click at [554, 267] on span "Print" at bounding box center [540, 261] width 29 height 15
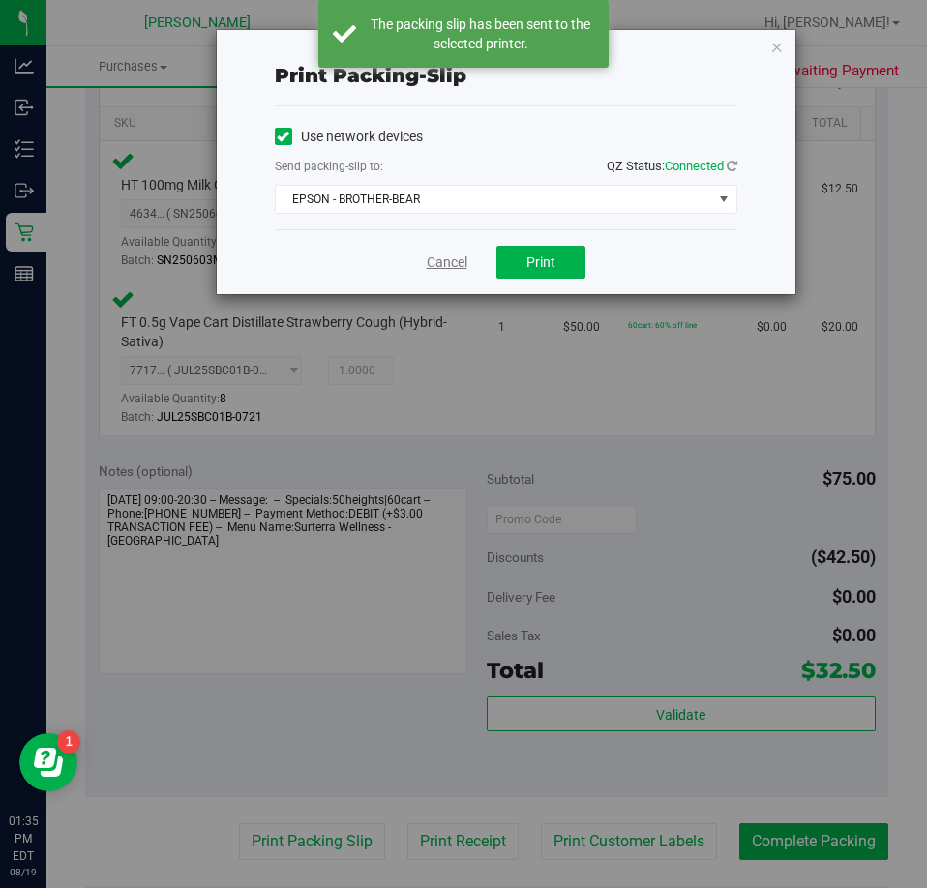
click at [449, 270] on link "Cancel" at bounding box center [447, 262] width 41 height 20
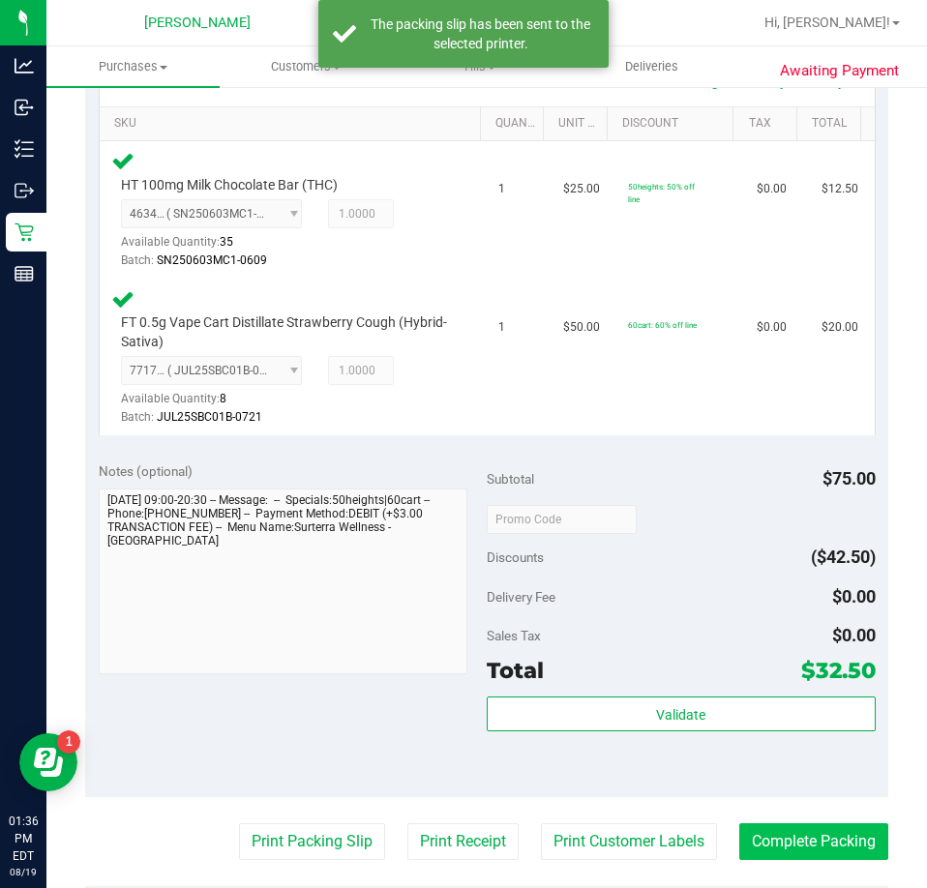
click at [781, 851] on button "Complete Packing" at bounding box center [813, 841] width 149 height 37
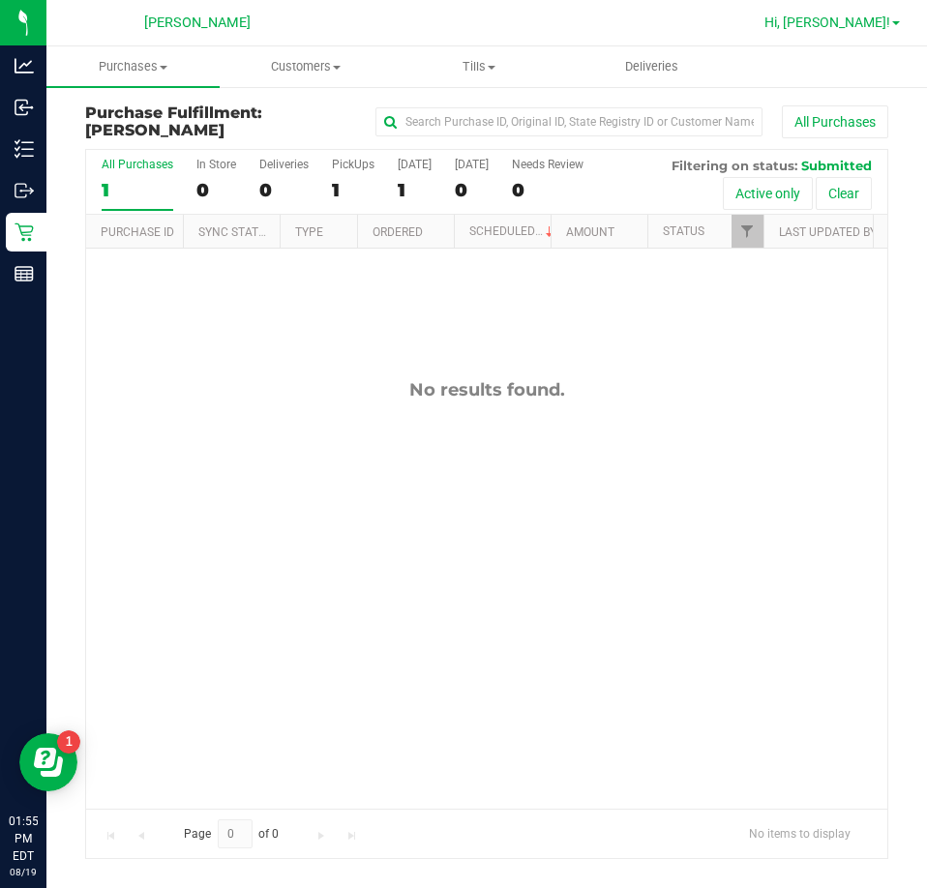
click at [868, 19] on span "Hi, [PERSON_NAME]!" at bounding box center [827, 22] width 126 height 15
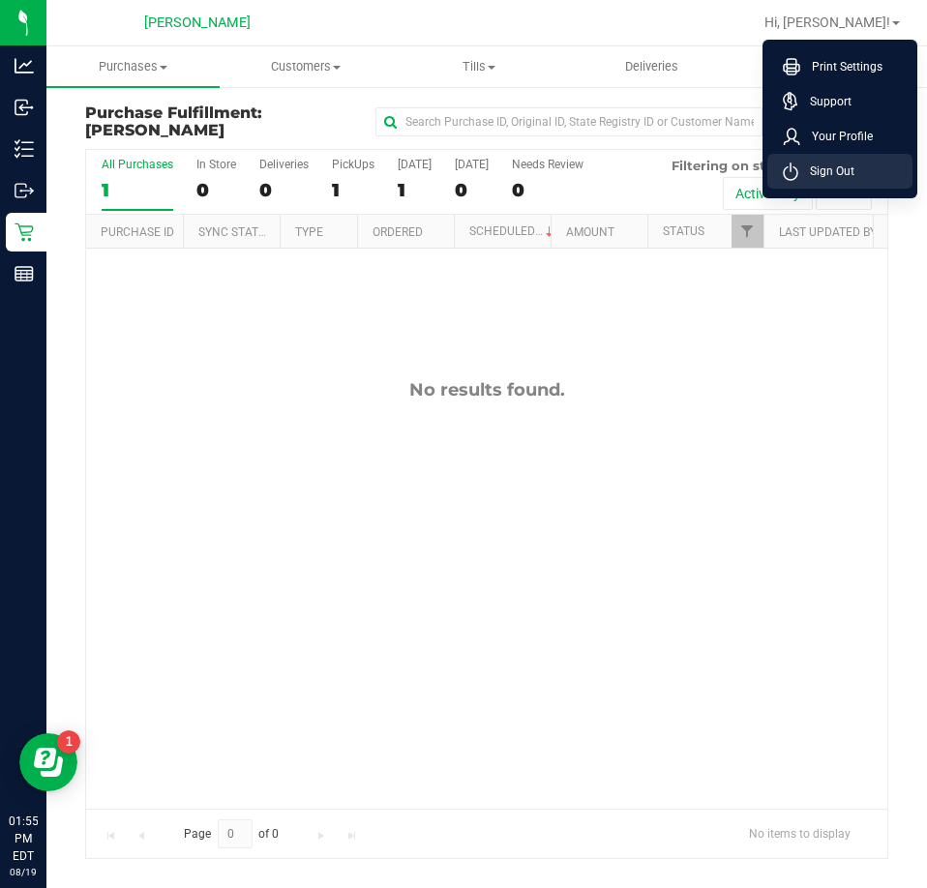
click at [857, 163] on li "Sign Out" at bounding box center [839, 171] width 145 height 35
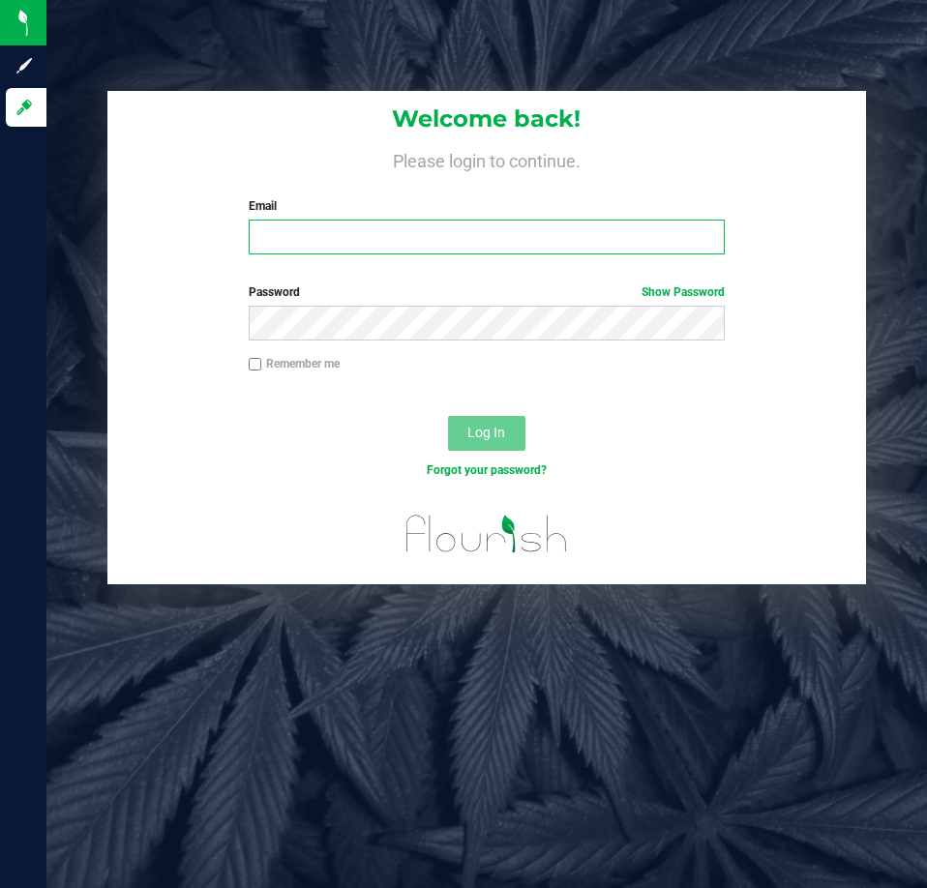
click at [643, 248] on input "Email" at bounding box center [487, 237] width 476 height 35
type input "[EMAIL_ADDRESS][DOMAIN_NAME]"
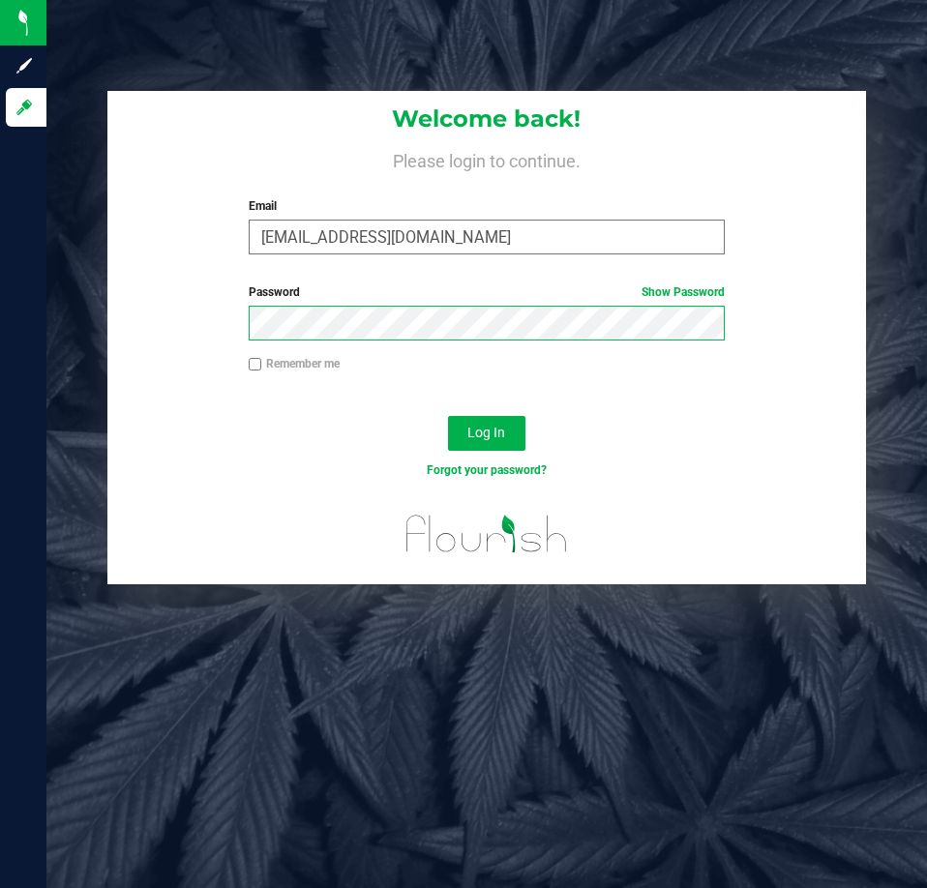
click at [448, 416] on button "Log In" at bounding box center [486, 433] width 77 height 35
